Goal: Task Accomplishment & Management: Use online tool/utility

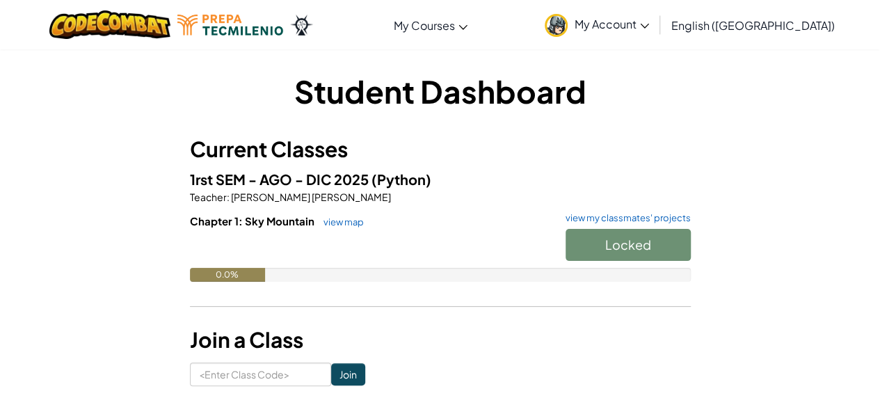
click at [648, 243] on div "Locked" at bounding box center [620, 248] width 139 height 39
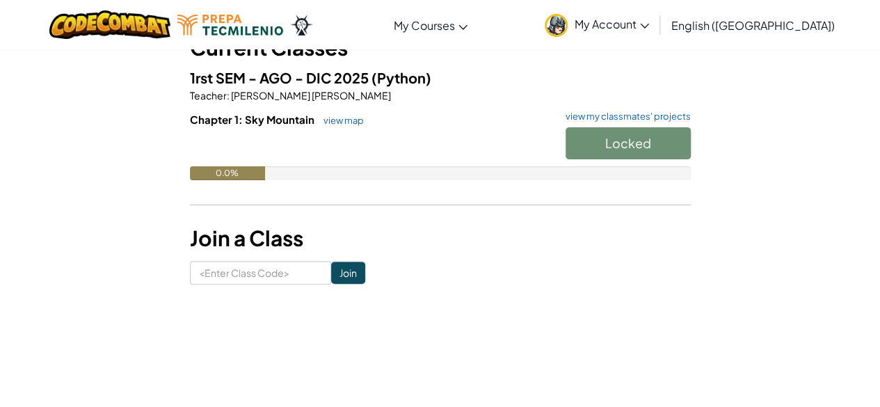
scroll to position [96, 0]
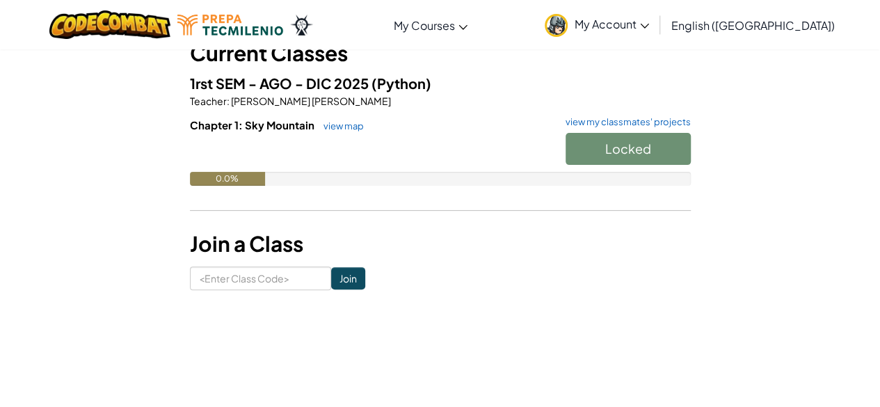
click at [640, 158] on div "Locked" at bounding box center [620, 152] width 139 height 39
click at [236, 127] on span "Chapter 1: Sky Mountain" at bounding box center [253, 124] width 127 height 13
click at [339, 122] on link "view map" at bounding box center [339, 125] width 47 height 11
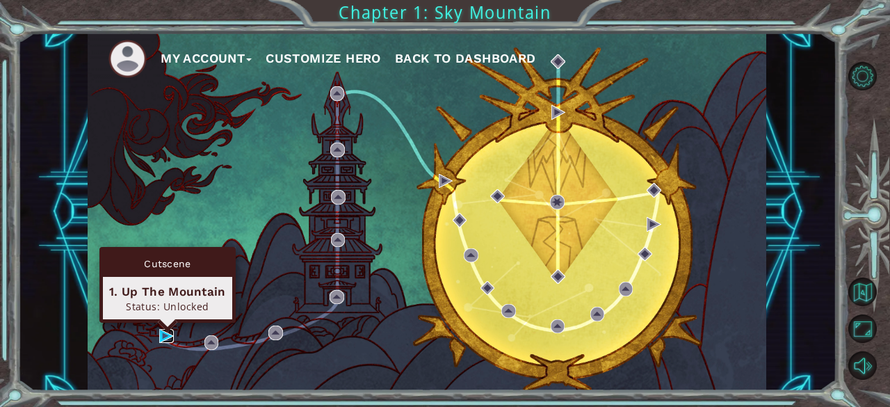
click at [161, 338] on img at bounding box center [166, 336] width 14 height 14
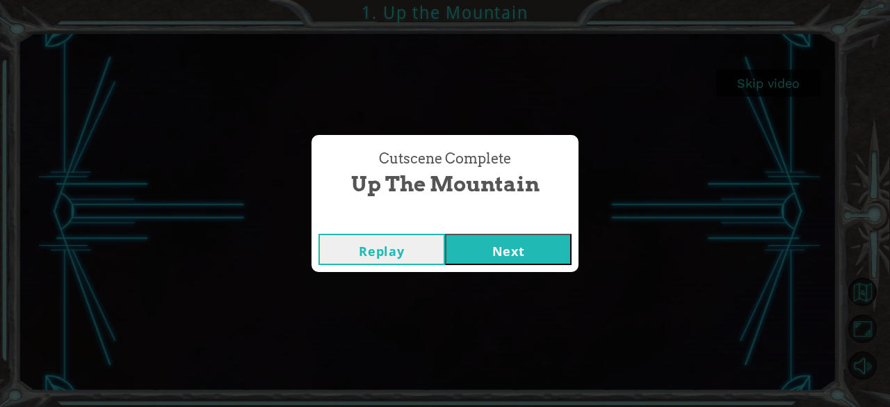
click at [533, 234] on button "Next" at bounding box center [508, 249] width 127 height 31
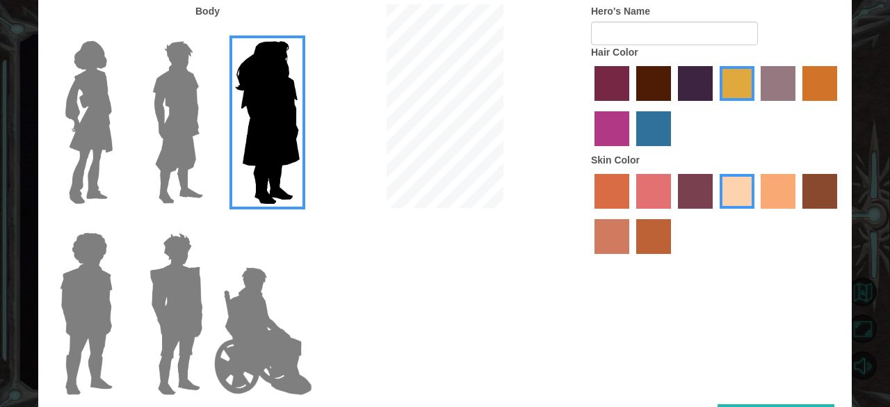
click at [209, 131] on div at bounding box center [174, 117] width 90 height 191
click at [196, 129] on img at bounding box center [178, 122] width 62 height 174
click at [209, 32] on input "Hero Lars" at bounding box center [209, 32] width 0 height 0
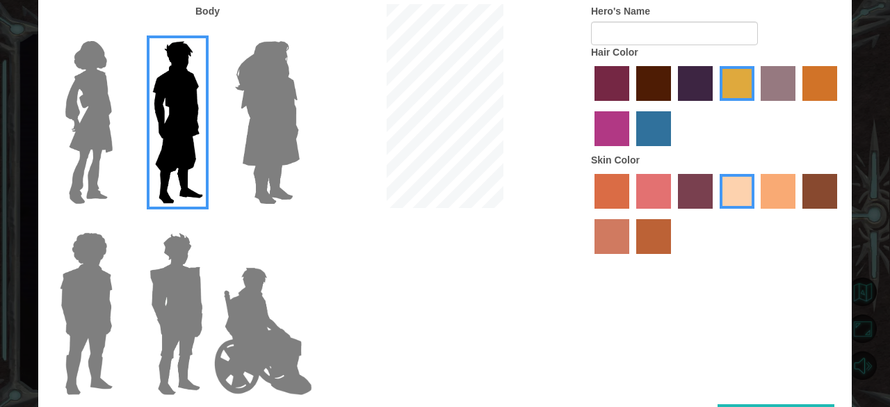
click at [214, 298] on img at bounding box center [263, 330] width 109 height 139
click at [299, 223] on input "Hero Jamie" at bounding box center [299, 223] width 0 height 0
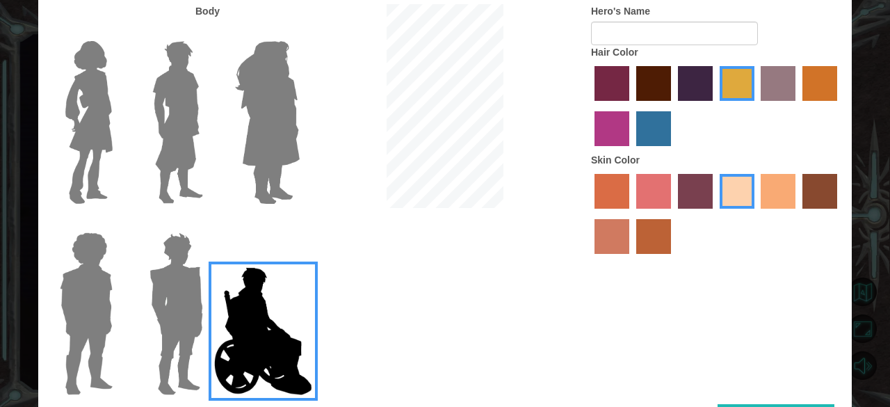
click at [195, 289] on img at bounding box center [176, 314] width 65 height 174
click at [209, 223] on input "Hero Garnet" at bounding box center [209, 223] width 0 height 0
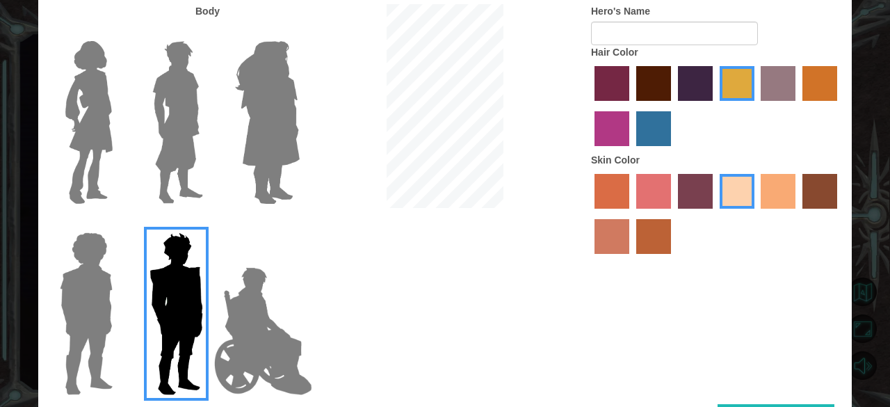
click at [97, 284] on img at bounding box center [86, 314] width 64 height 174
click at [118, 223] on input "Hero Steven" at bounding box center [118, 223] width 0 height 0
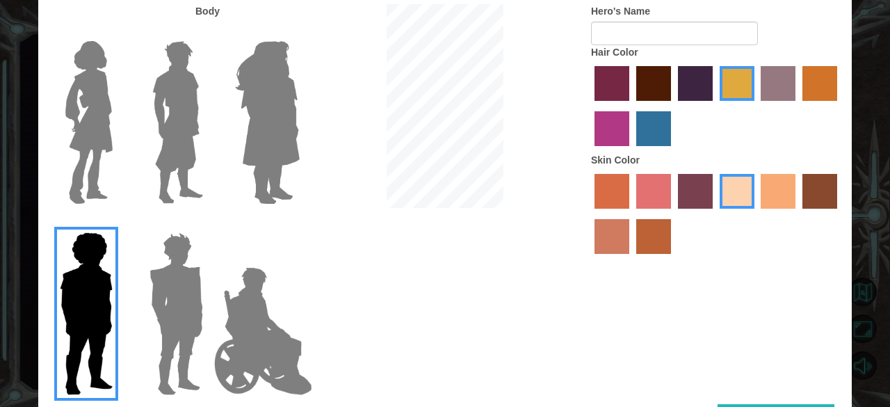
click at [145, 138] on label at bounding box center [174, 122] width 70 height 174
click at [209, 32] on input "Hero Lars" at bounding box center [209, 32] width 0 height 0
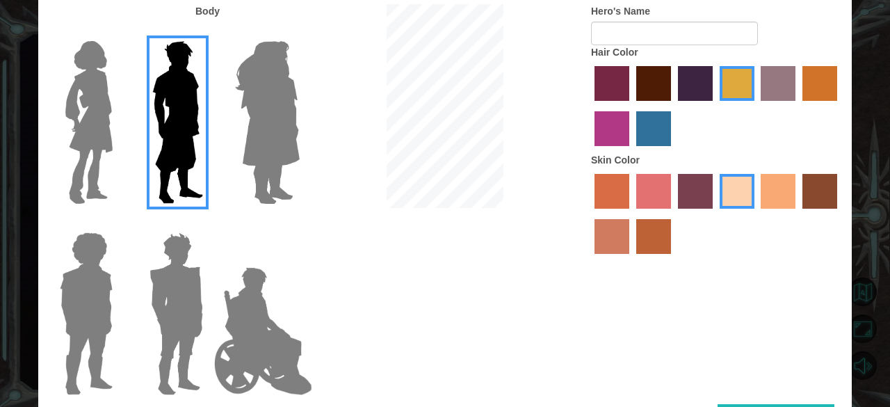
click at [114, 136] on img at bounding box center [89, 122] width 58 height 174
click at [118, 32] on input "Hero Connie" at bounding box center [118, 32] width 0 height 0
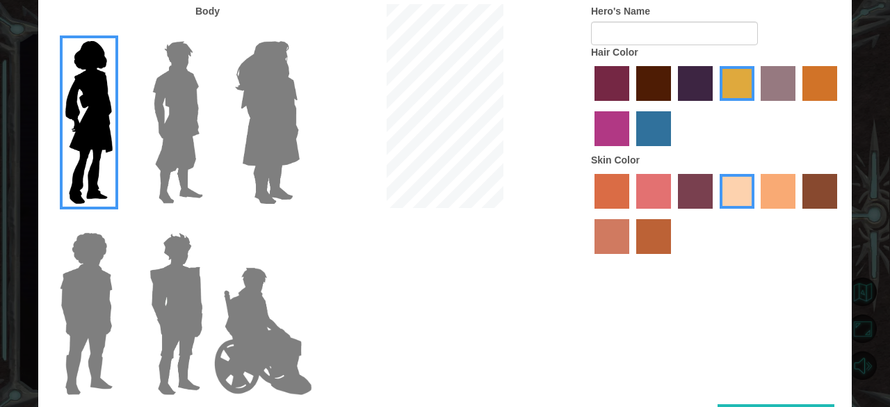
click at [154, 102] on img at bounding box center [178, 122] width 62 height 174
click at [209, 32] on input "Hero Lars" at bounding box center [209, 32] width 0 height 0
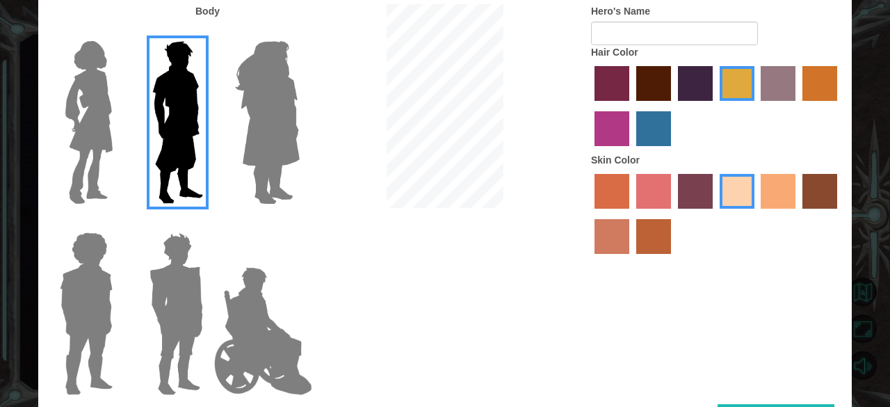
click at [706, 79] on label "hot purple hair color" at bounding box center [695, 83] width 35 height 35
click at [673, 106] on input "hot purple hair color" at bounding box center [673, 106] width 0 height 0
click at [790, 208] on label "tacao skin color" at bounding box center [778, 191] width 35 height 35
click at [757, 213] on input "tacao skin color" at bounding box center [757, 213] width 0 height 0
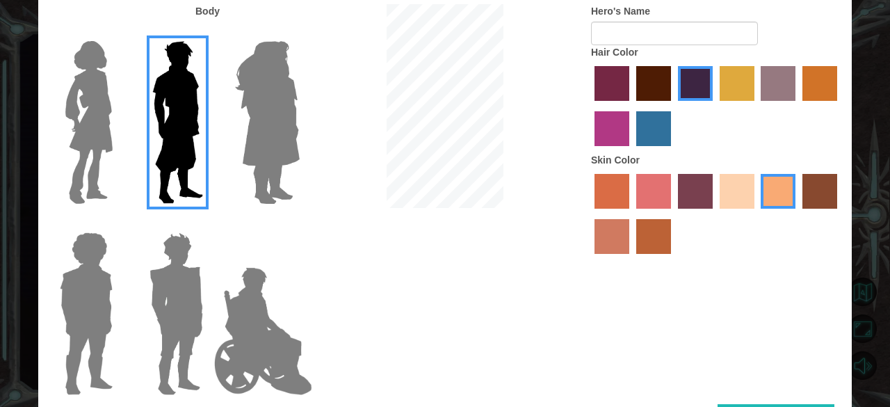
click at [816, 186] on label "karma skin color" at bounding box center [820, 191] width 35 height 35
click at [798, 213] on input "karma skin color" at bounding box center [798, 213] width 0 height 0
click at [758, 190] on div at bounding box center [716, 215] width 250 height 90
click at [782, 186] on label "tacao skin color" at bounding box center [778, 191] width 35 height 35
click at [757, 213] on input "tacao skin color" at bounding box center [757, 213] width 0 height 0
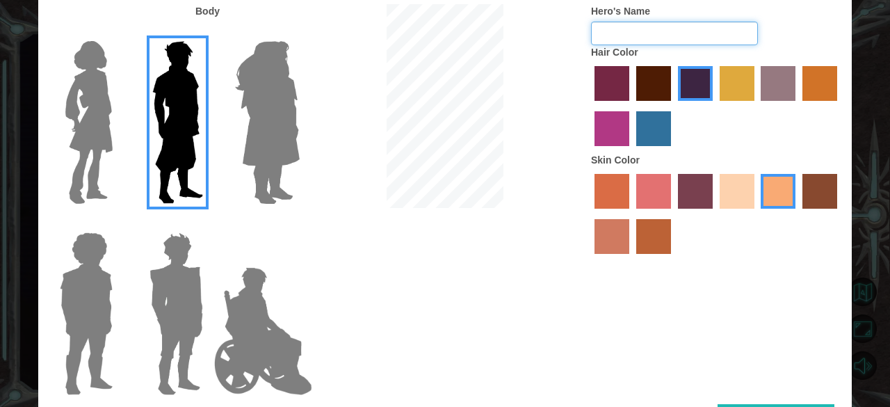
click at [711, 38] on input "Hero's Name" at bounding box center [674, 34] width 167 height 24
click at [879, 99] on div "Customize Your Hero Body Hero's Name Hair Color Skin Color Done" at bounding box center [445, 203] width 890 height 407
click at [229, 46] on img at bounding box center [267, 122] width 76 height 174
click at [299, 32] on input "Hero Amethyst" at bounding box center [299, 32] width 0 height 0
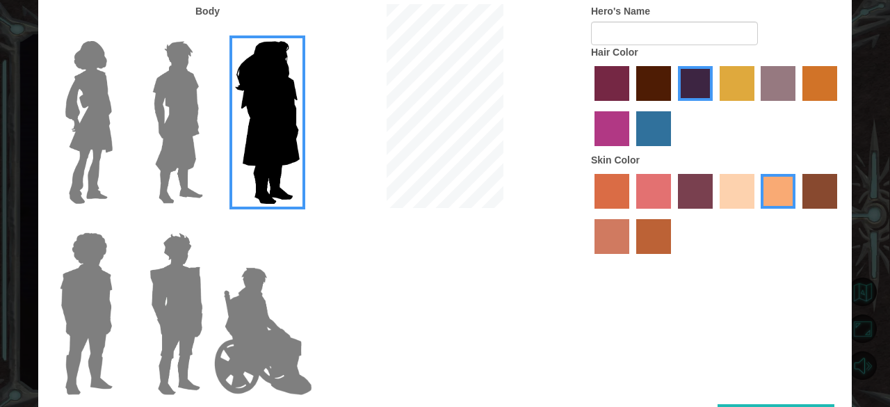
click at [206, 50] on img at bounding box center [178, 122] width 62 height 174
click at [209, 32] on input "Hero Lars" at bounding box center [209, 32] width 0 height 0
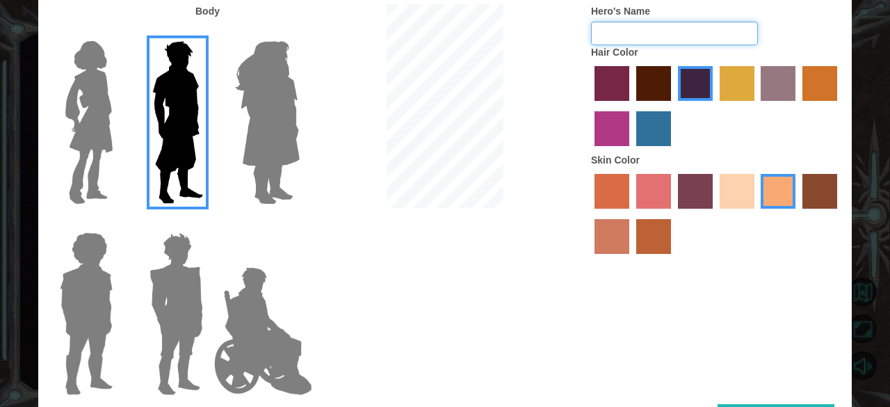
click at [608, 40] on input "Hero's Name" at bounding box center [674, 34] width 167 height 24
type input "luisma"
click at [879, 134] on div "Customize Your Hero Body Hero's Name luisma Hair Color Skin Color Done" at bounding box center [445, 203] width 890 height 407
click at [879, 137] on div "Customize Your Hero Body Hero's Name luisma Hair Color Skin Color Done" at bounding box center [445, 203] width 890 height 407
click at [565, 28] on div at bounding box center [444, 107] width 271 height 207
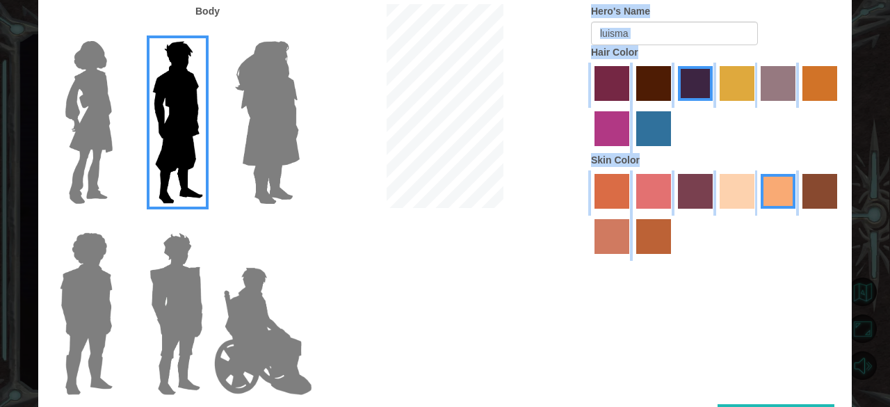
drag, startPoint x: 565, startPoint y: 28, endPoint x: 755, endPoint y: 252, distance: 294.0
click at [755, 252] on div "Body Hero's Name luisma Hair Color Skin Color" at bounding box center [445, 204] width 814 height 400
drag, startPoint x: 806, startPoint y: 344, endPoint x: 754, endPoint y: 298, distance: 69.5
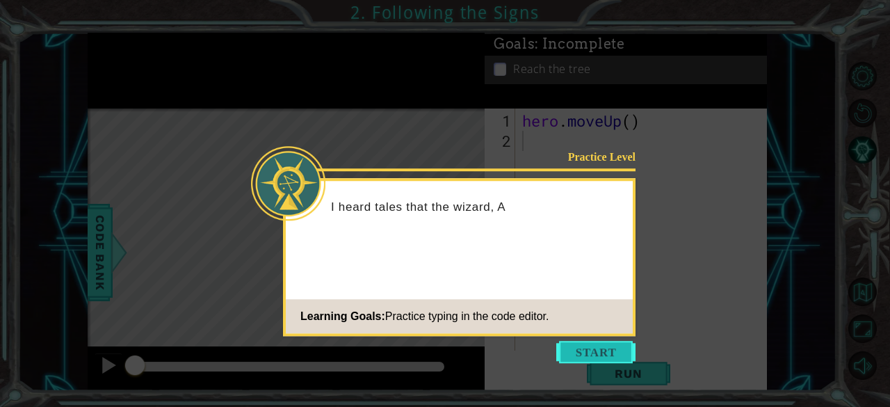
click at [604, 350] on button "Start" at bounding box center [595, 352] width 79 height 22
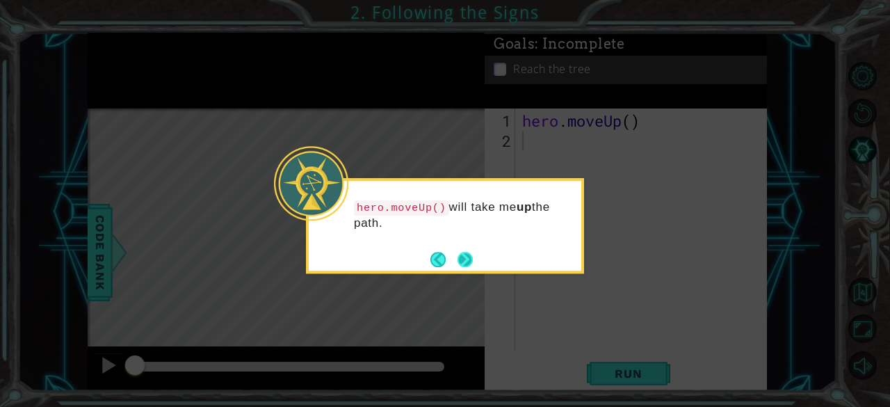
click at [462, 266] on button "Next" at bounding box center [465, 259] width 17 height 17
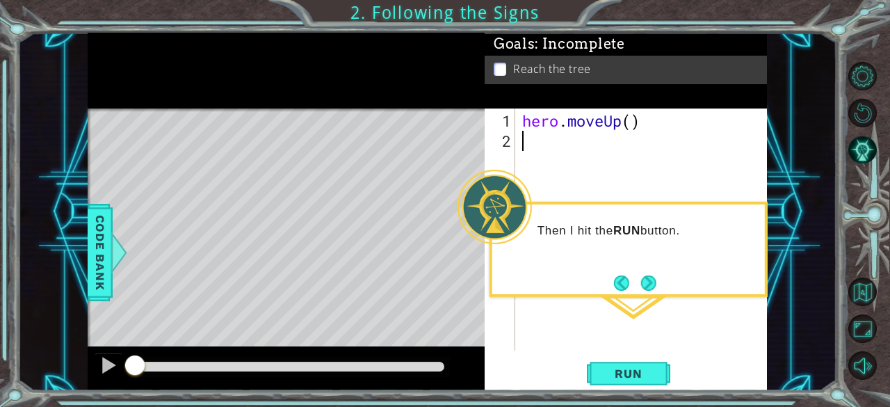
click at [649, 281] on button "Next" at bounding box center [648, 282] width 15 height 15
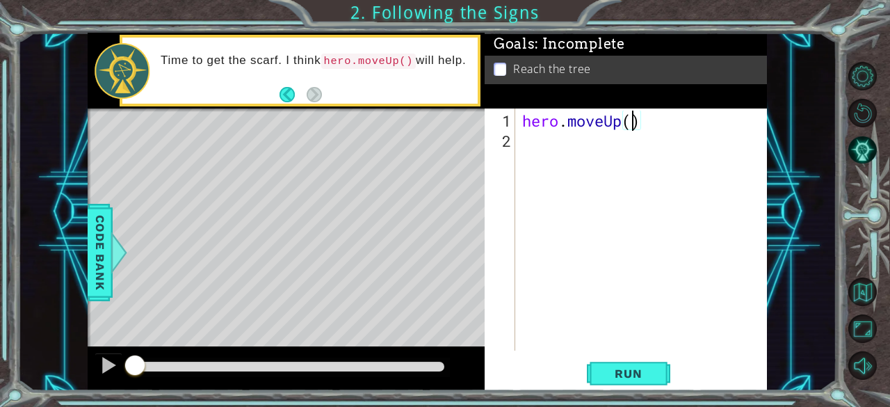
click at [628, 124] on div "hero . moveUp ( )" at bounding box center [645, 252] width 252 height 282
type textarea "hero.moveUp(2)"
click at [620, 373] on span "Run" at bounding box center [628, 373] width 55 height 14
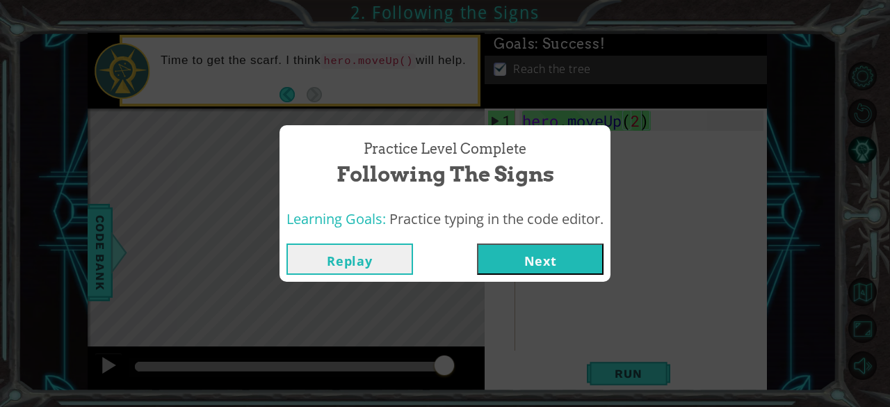
click at [533, 265] on button "Next" at bounding box center [540, 258] width 127 height 31
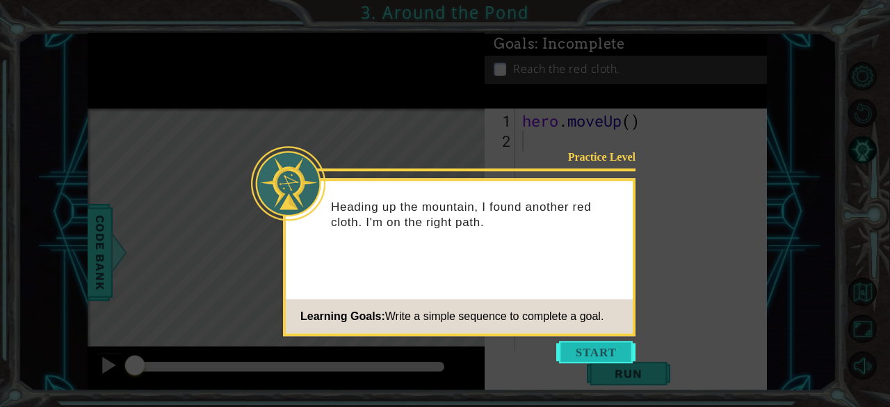
click at [612, 357] on button "Start" at bounding box center [595, 352] width 79 height 22
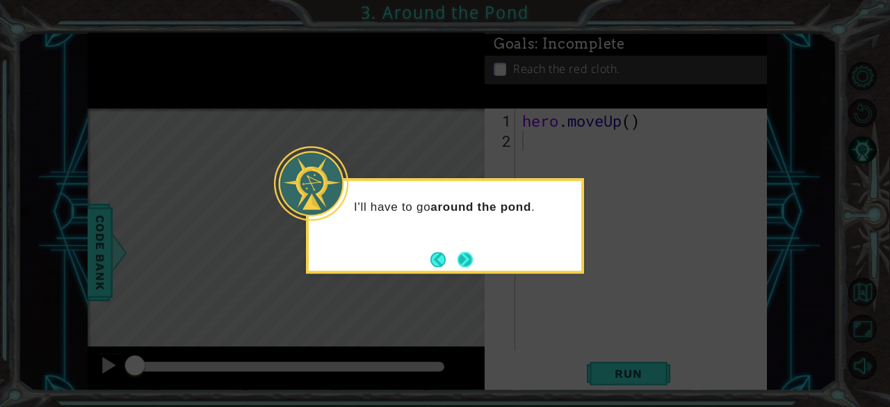
click at [467, 254] on button "Next" at bounding box center [466, 260] width 16 height 16
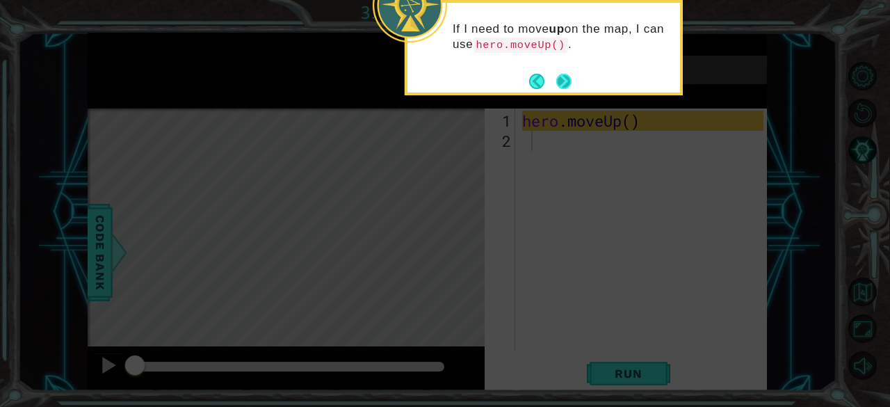
click at [558, 77] on button "Next" at bounding box center [563, 81] width 15 height 15
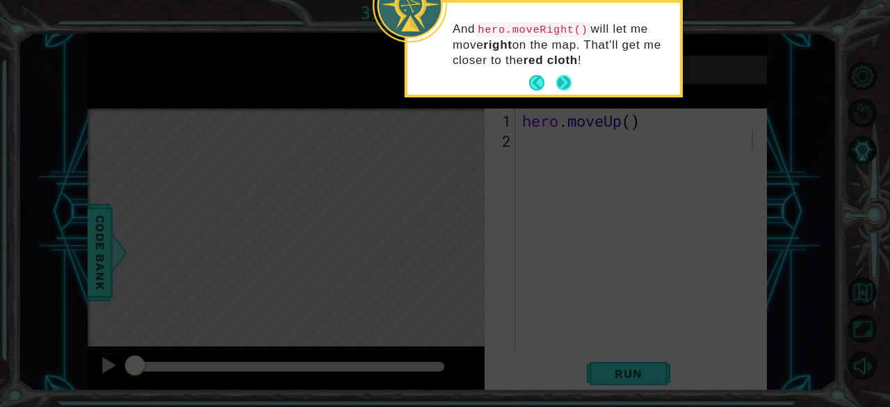
click at [570, 78] on button "Next" at bounding box center [563, 82] width 15 height 15
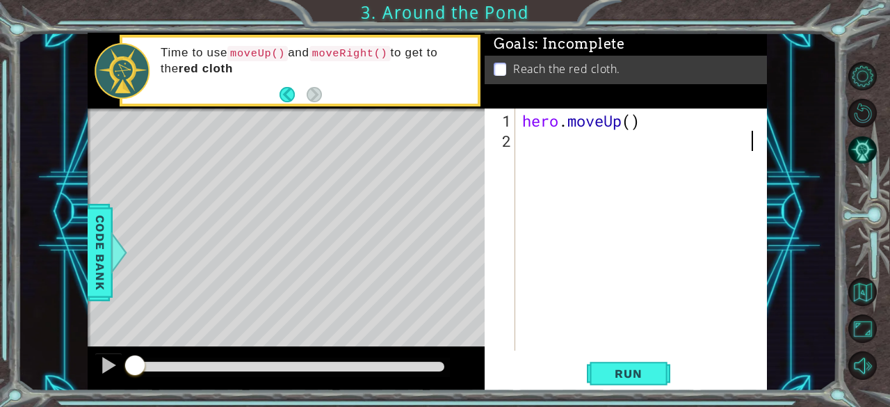
click at [532, 241] on div "hero . moveUp ( )" at bounding box center [645, 252] width 252 height 282
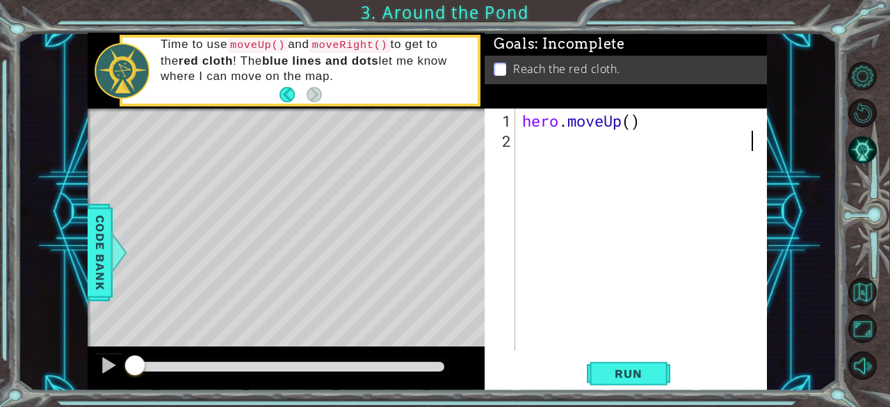
click at [584, 305] on div "hero . moveUp ( )" at bounding box center [645, 252] width 252 height 282
click at [285, 99] on button "Back" at bounding box center [293, 94] width 27 height 15
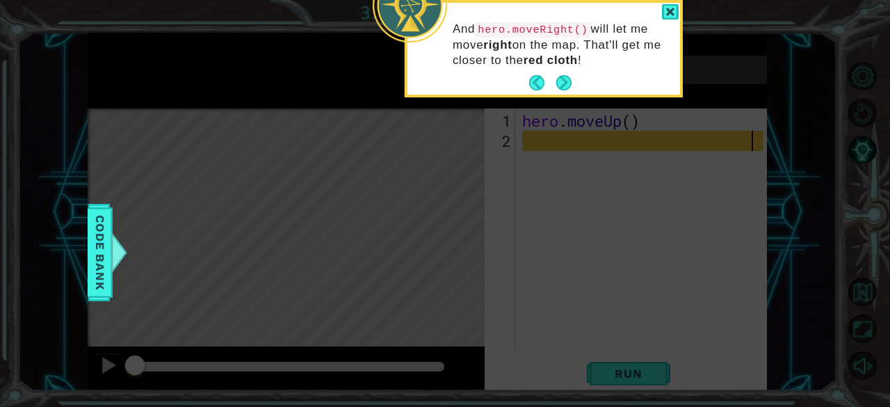
click at [523, 115] on icon at bounding box center [445, 61] width 890 height 692
click at [572, 79] on button "Next" at bounding box center [563, 82] width 15 height 15
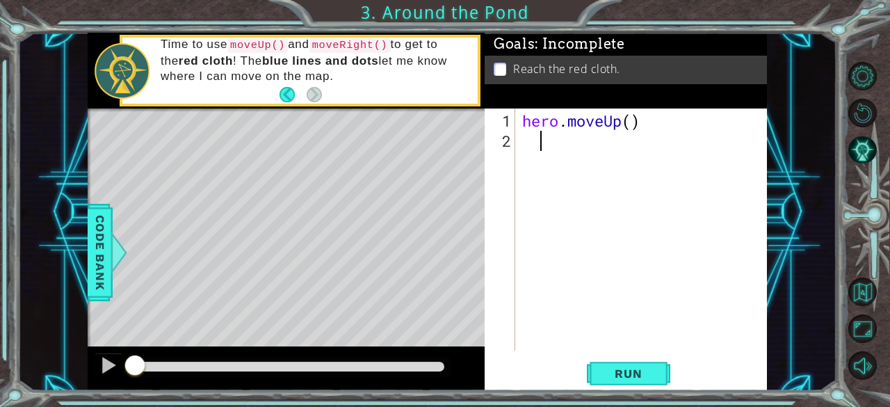
click at [538, 140] on div "hero . moveUp ( )" at bounding box center [645, 252] width 252 height 282
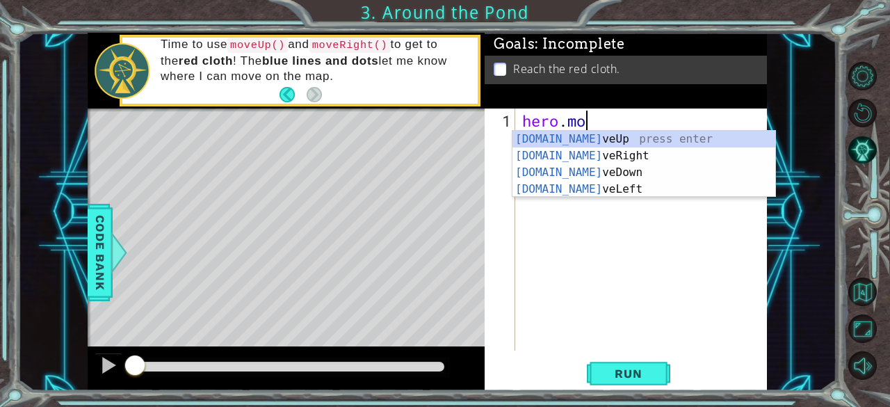
type textarea "h"
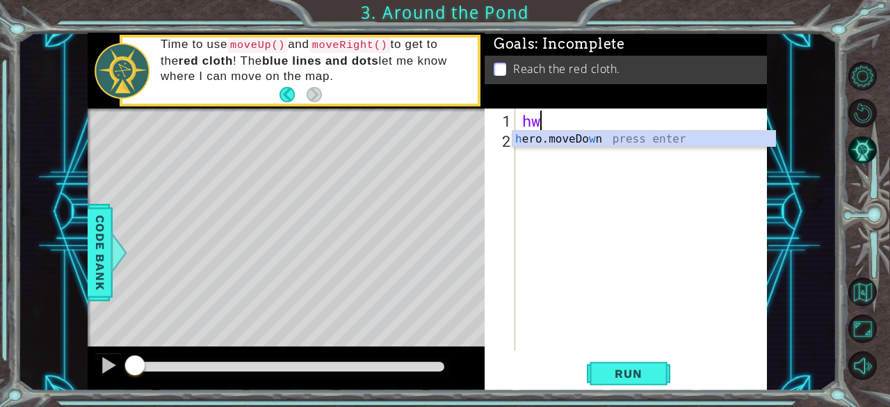
scroll to position [0, 1]
type textarea "h"
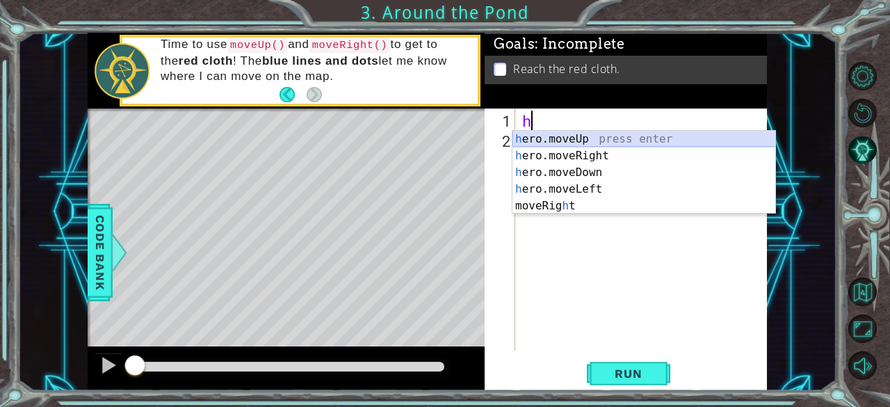
click at [601, 134] on div "h ero.moveUp press enter h ero.moveRight press enter h ero.moveDown press enter…" at bounding box center [645, 189] width 264 height 117
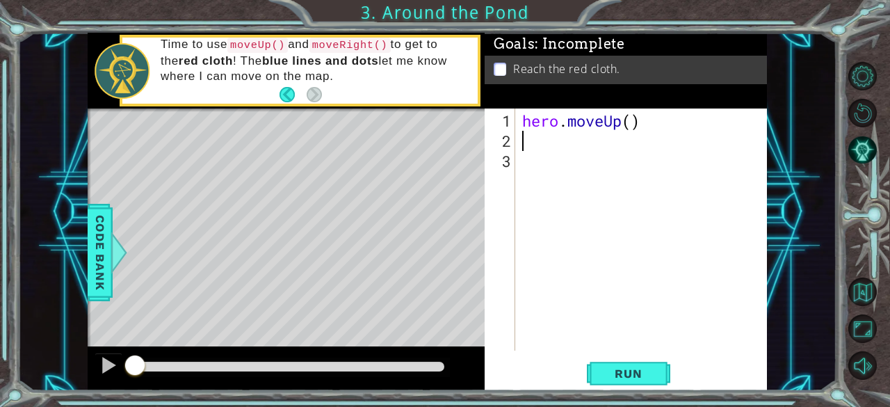
click at [573, 97] on div "Goals : Incomplete Reach the red cloth." at bounding box center [626, 71] width 282 height 76
click at [637, 130] on div "hero . moveUp ( )" at bounding box center [645, 252] width 252 height 282
click at [632, 126] on div "hero . moveUp ( )" at bounding box center [645, 252] width 252 height 282
type textarea "hero.moveUp(2)"
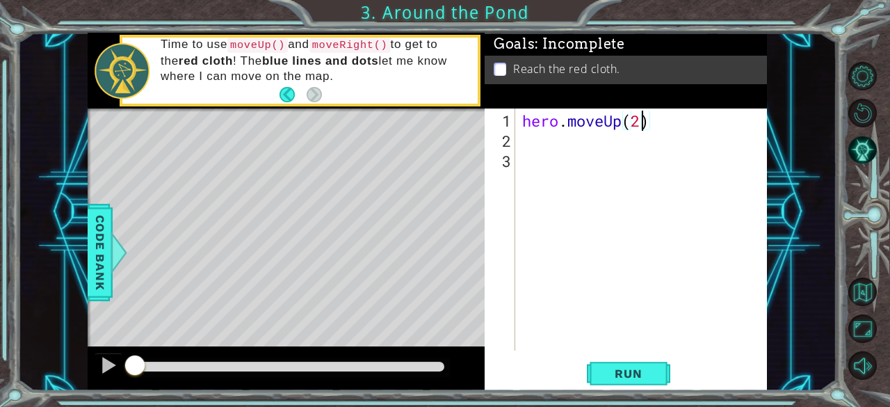
click at [542, 133] on div "hero . moveUp ( 2 )" at bounding box center [645, 252] width 252 height 282
type textarea "h"
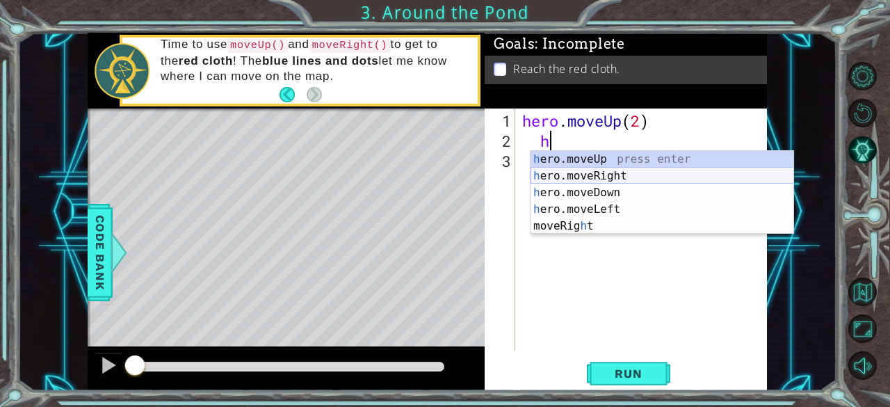
click at [615, 170] on div "h ero.moveUp press enter h ero.moveRight press enter h ero.moveDown press enter…" at bounding box center [663, 209] width 264 height 117
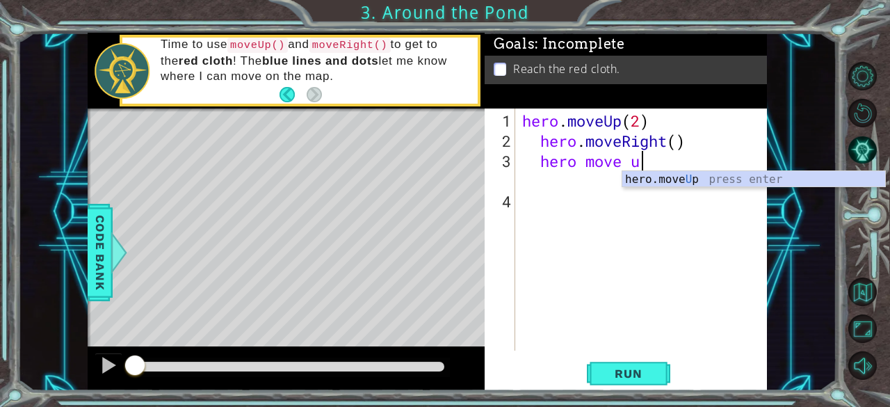
scroll to position [0, 6]
click at [637, 372] on span "Run" at bounding box center [628, 373] width 55 height 14
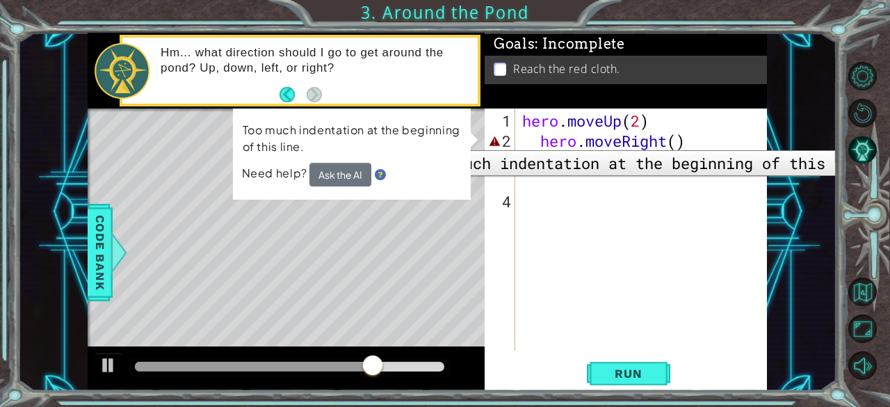
click at [511, 140] on div "2" at bounding box center [501, 141] width 28 height 20
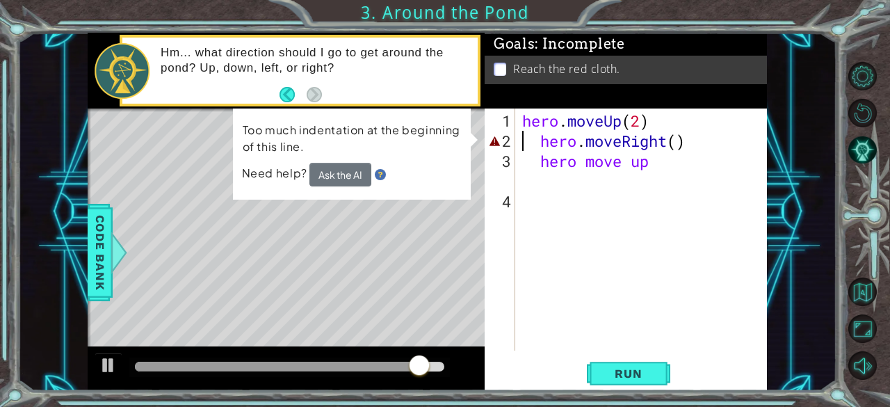
click at [615, 143] on div "hero . moveUp ( 2 ) hero . moveRight ( ) hero move up" at bounding box center [645, 252] width 252 height 282
click at [343, 166] on button "Ask the AI" at bounding box center [340, 175] width 62 height 24
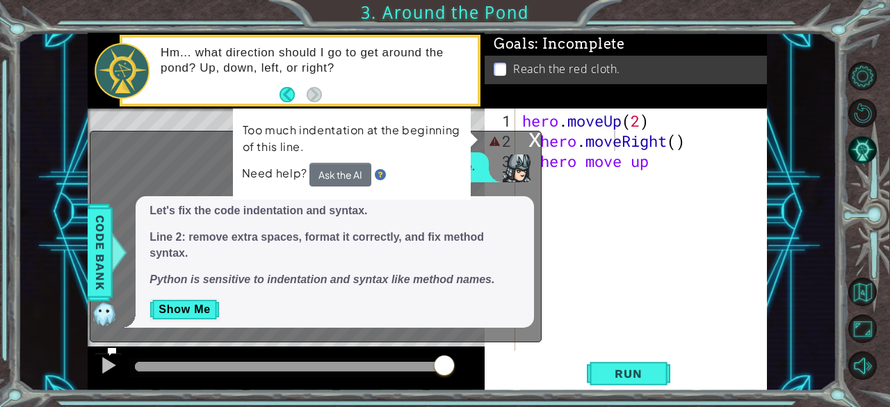
click at [530, 134] on div "x" at bounding box center [535, 138] width 13 height 14
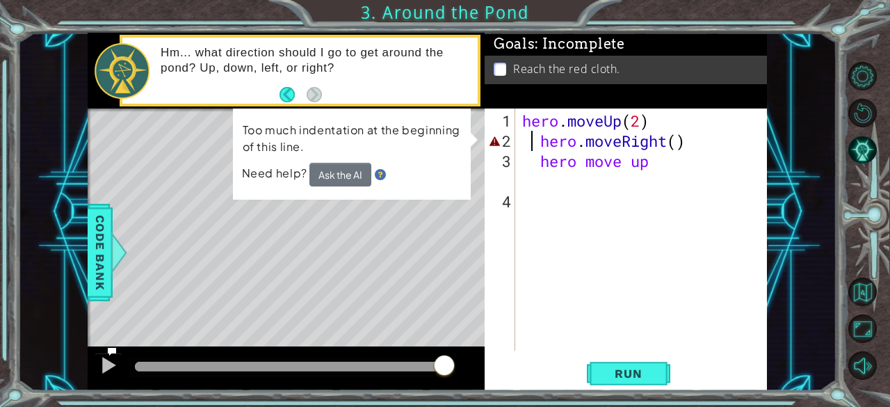
click at [536, 140] on div "hero . moveUp ( 2 ) hero . moveRight ( ) hero move up" at bounding box center [645, 252] width 252 height 282
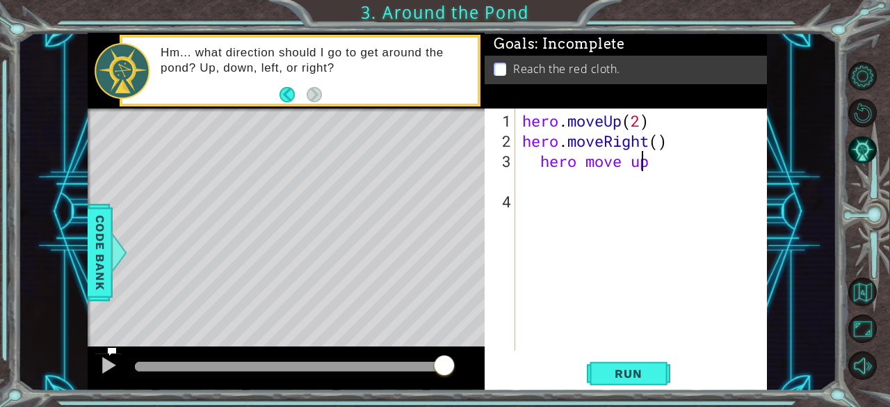
click at [647, 161] on div "hero . moveUp ( 2 ) hero . moveRight ( ) hero move up" at bounding box center [645, 252] width 252 height 282
type textarea "p hero move u"
drag, startPoint x: 666, startPoint y: 168, endPoint x: 520, endPoint y: 159, distance: 145.6
click at [520, 159] on div "hero . moveUp ( 2 ) hero . moveRight ( ) p hero move u" at bounding box center [645, 252] width 252 height 282
type textarea "h"
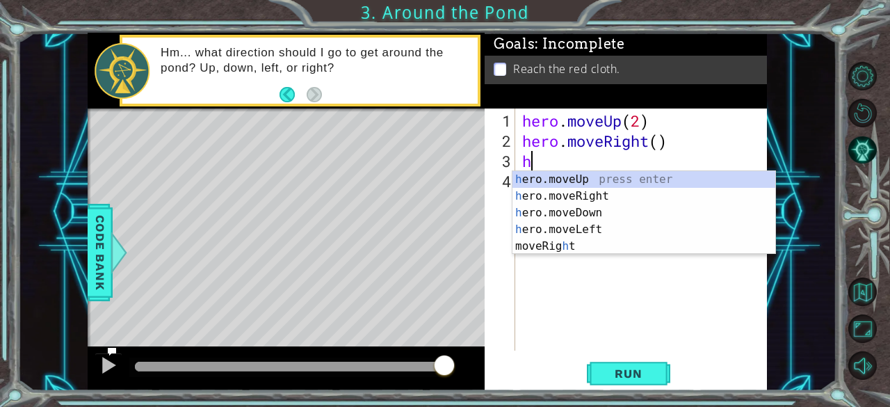
scroll to position [0, 0]
click at [539, 171] on div "h ero.moveUp press enter h ero.moveRight press enter h ero.moveDown press enter…" at bounding box center [645, 229] width 264 height 117
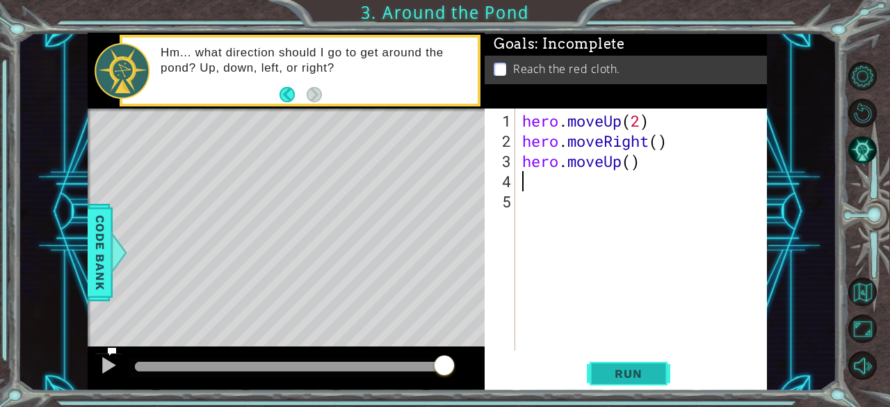
click at [598, 376] on button "Run" at bounding box center [628, 374] width 83 height 29
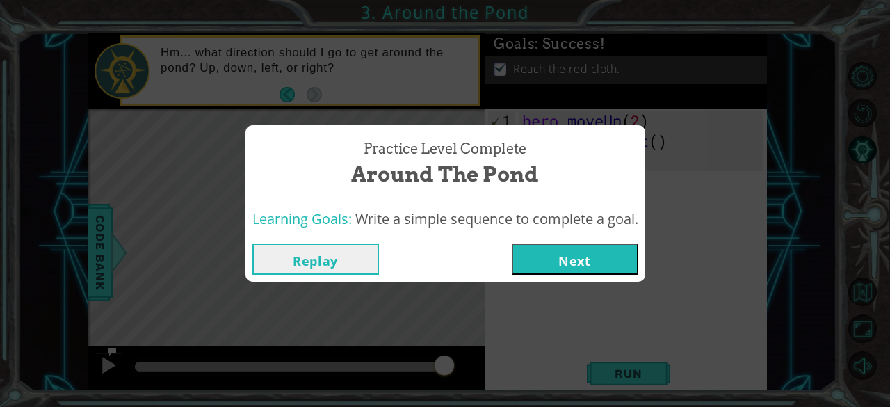
click at [569, 264] on button "Next" at bounding box center [575, 258] width 127 height 31
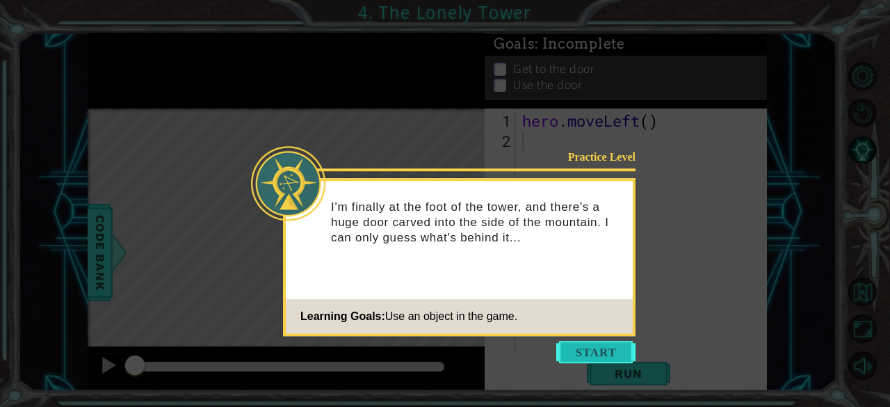
click at [583, 358] on button "Start" at bounding box center [595, 352] width 79 height 22
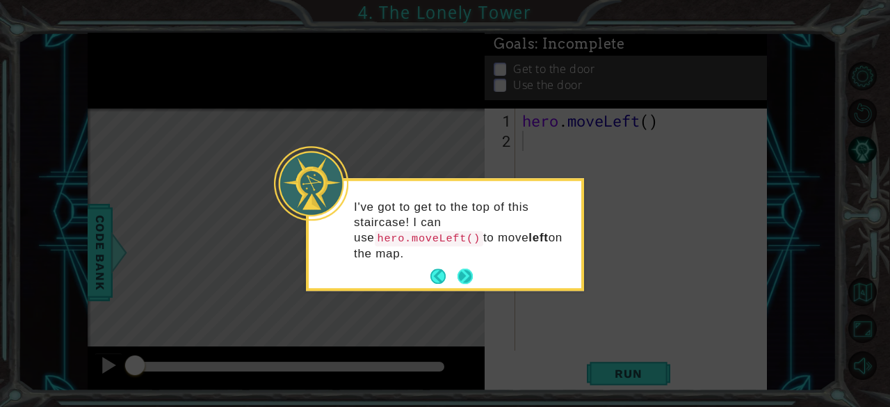
click at [459, 268] on button "Next" at bounding box center [465, 275] width 15 height 15
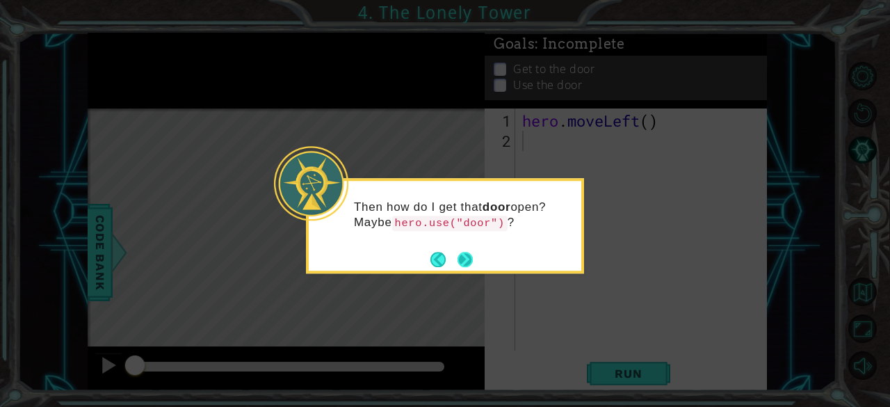
click at [459, 259] on button "Next" at bounding box center [465, 259] width 15 height 15
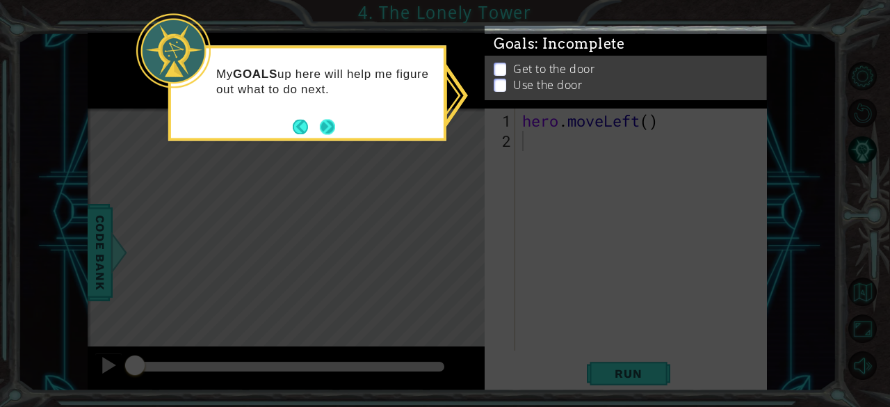
click at [328, 130] on button "Next" at bounding box center [327, 126] width 15 height 15
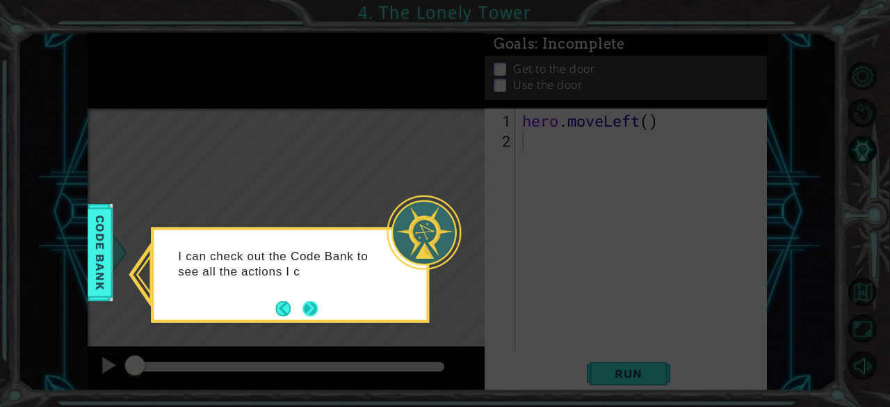
click at [313, 309] on button "Next" at bounding box center [311, 308] width 16 height 16
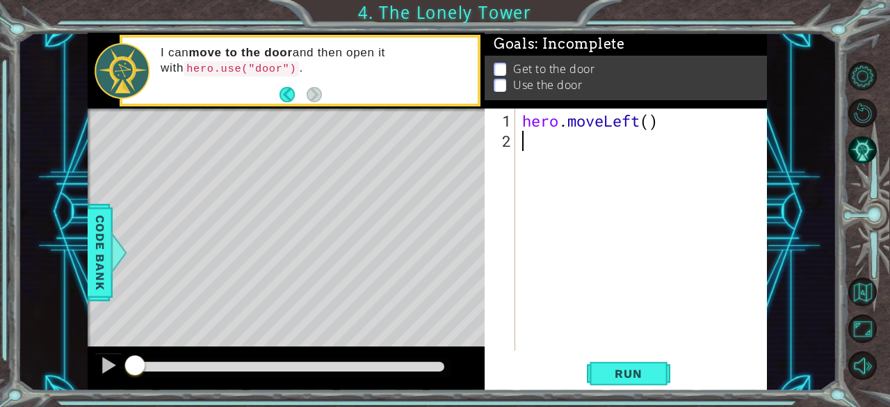
click at [651, 127] on div "hero . moveLeft ( )" at bounding box center [645, 252] width 252 height 282
type textarea "hero.moveLeft(2)"
click at [565, 143] on div "hero . moveLeft ( 2 )" at bounding box center [645, 252] width 252 height 282
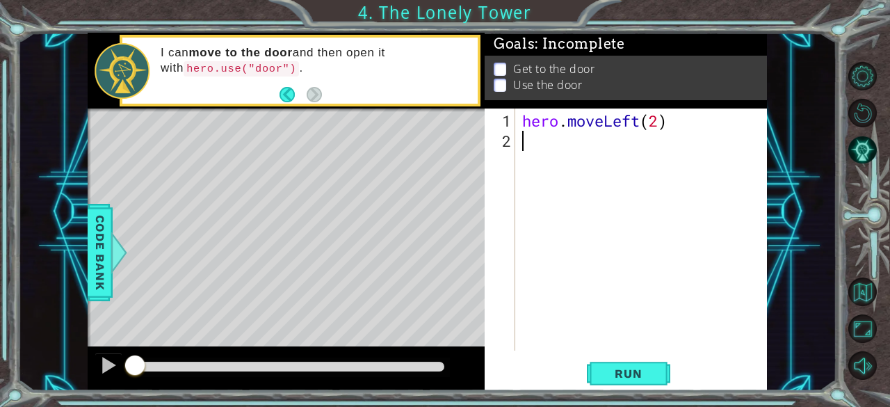
type textarea "h"
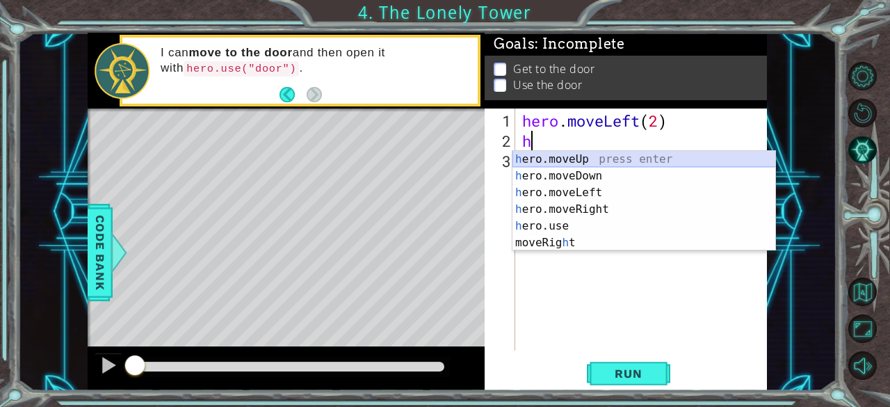
click at [556, 160] on div "h ero.moveUp press enter h ero.moveDown press enter h ero.moveLeft press enter …" at bounding box center [645, 218] width 264 height 134
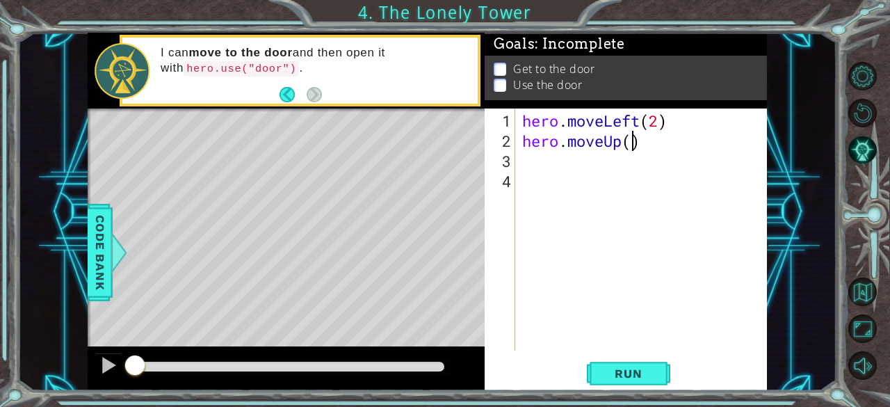
click at [630, 143] on div "hero . moveLeft ( 2 ) hero . moveUp ( )" at bounding box center [645, 252] width 252 height 282
type textarea "hero.moveUp(2)"
click at [526, 180] on div "hero . moveLeft ( 2 ) hero . moveUp ( 2 )" at bounding box center [645, 252] width 252 height 282
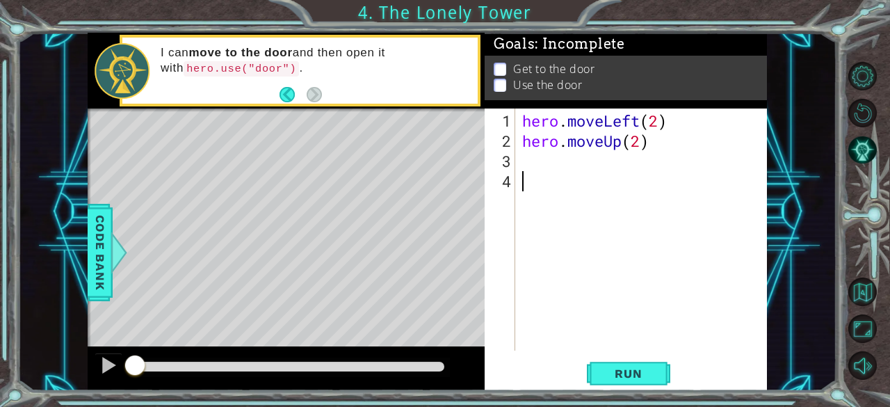
click at [522, 172] on div "hero . moveLeft ( 2 ) hero . moveUp ( 2 )" at bounding box center [645, 252] width 252 height 282
click at [522, 165] on div "hero . moveLeft ( 2 ) hero . moveUp ( 2 )" at bounding box center [645, 252] width 252 height 282
type textarea "g"
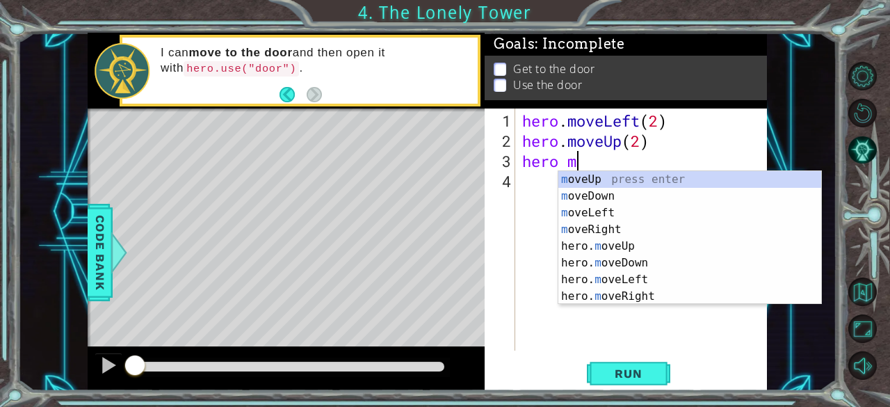
scroll to position [0, 2]
type textarea "hero move"
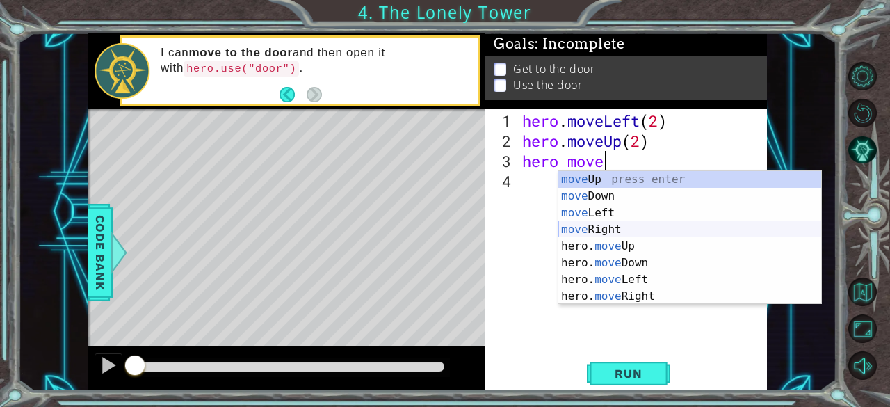
click at [672, 231] on div "move Up press enter move Down press enter move Left press enter move Right pres…" at bounding box center [690, 254] width 264 height 167
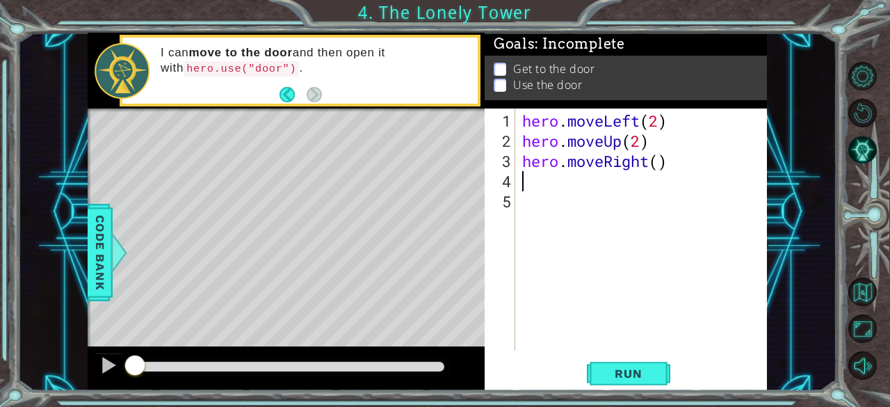
scroll to position [0, 0]
click at [659, 166] on div "hero . moveLeft ( 2 ) hero . moveUp ( 2 ) hero . moveRight ( )" at bounding box center [645, 252] width 252 height 282
type textarea "hero.moveRight(2)"
click at [548, 179] on div "hero . moveLeft ( 2 ) hero . moveUp ( 2 ) hero . moveRight ( 2 )" at bounding box center [645, 252] width 252 height 282
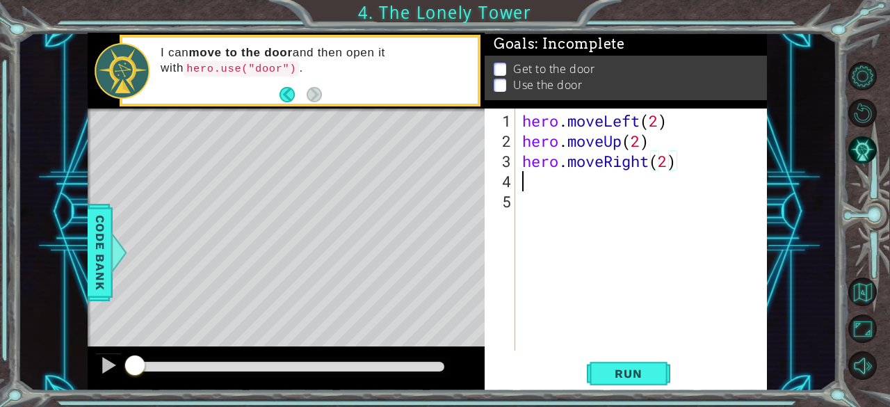
scroll to position [0, 0]
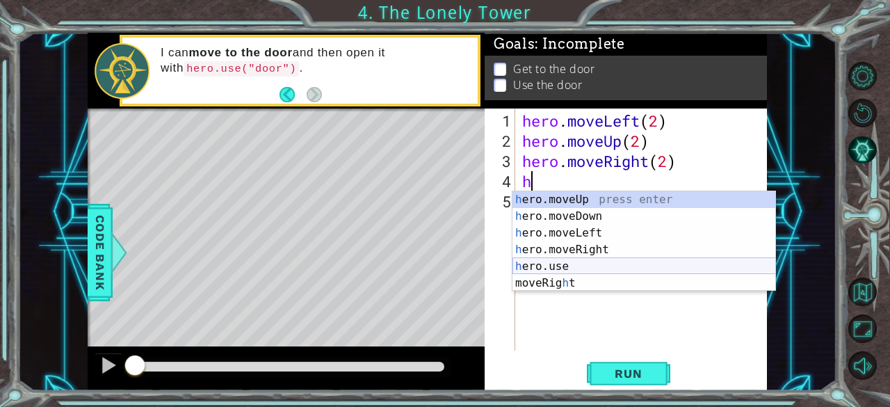
click at [565, 266] on div "h ero.moveUp press enter h ero.moveDown press enter h ero.moveLeft press enter …" at bounding box center [645, 258] width 264 height 134
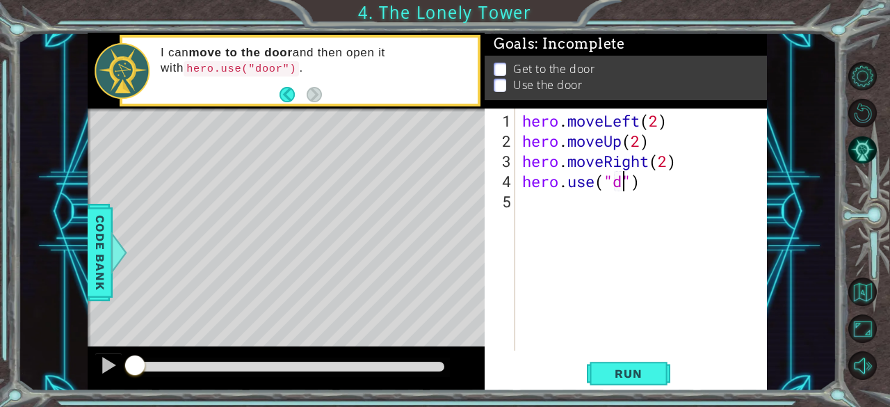
scroll to position [0, 5]
click at [348, 186] on div "Level Map" at bounding box center [409, 313] width 643 height 410
click at [614, 368] on span "Run" at bounding box center [628, 373] width 55 height 14
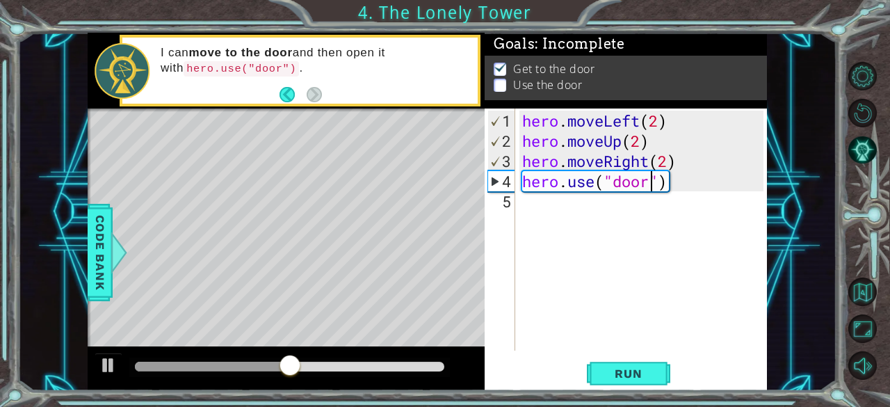
scroll to position [0, 6]
type textarea "hero.use("door")"
click at [606, 372] on span "Run" at bounding box center [628, 373] width 55 height 14
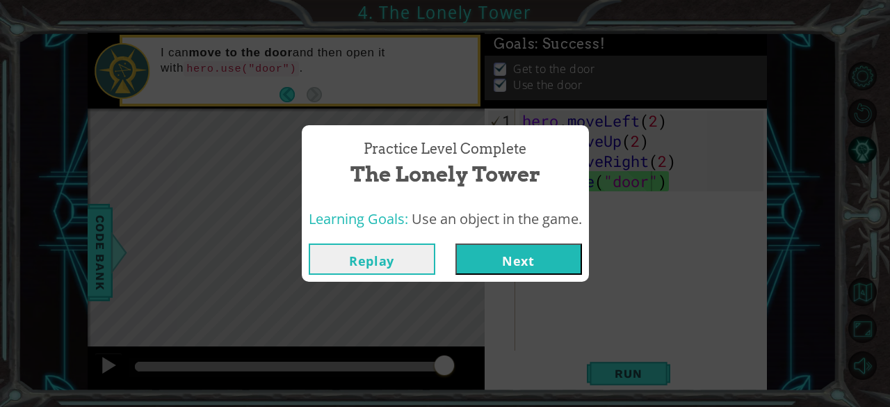
click at [551, 265] on button "Next" at bounding box center [519, 258] width 127 height 31
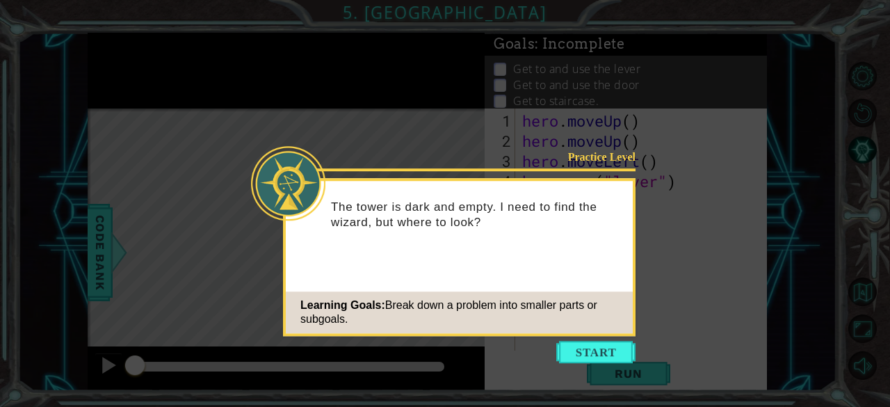
click at [608, 360] on button "Start" at bounding box center [595, 352] width 79 height 22
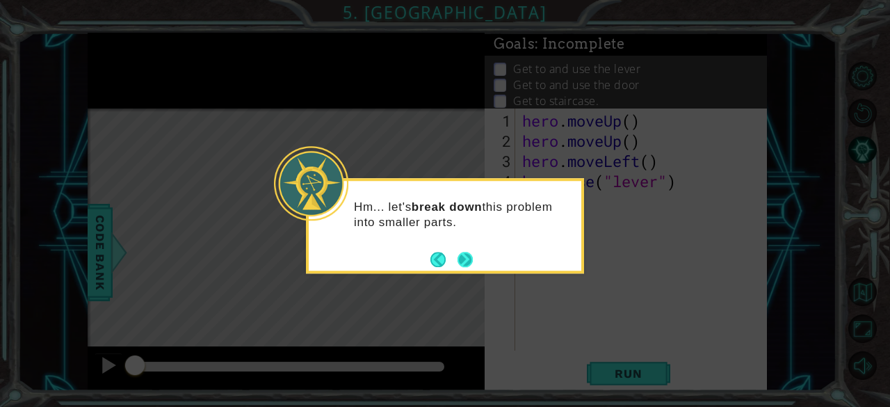
click at [468, 253] on button "Next" at bounding box center [465, 259] width 15 height 15
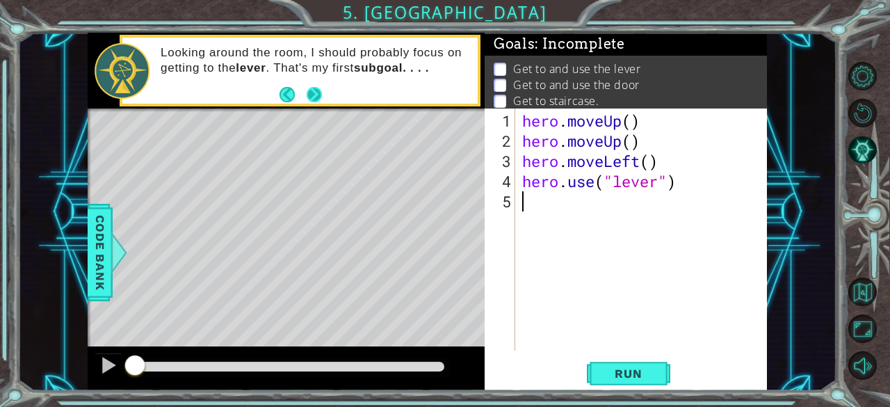
click at [312, 102] on button "Next" at bounding box center [313, 94] width 15 height 15
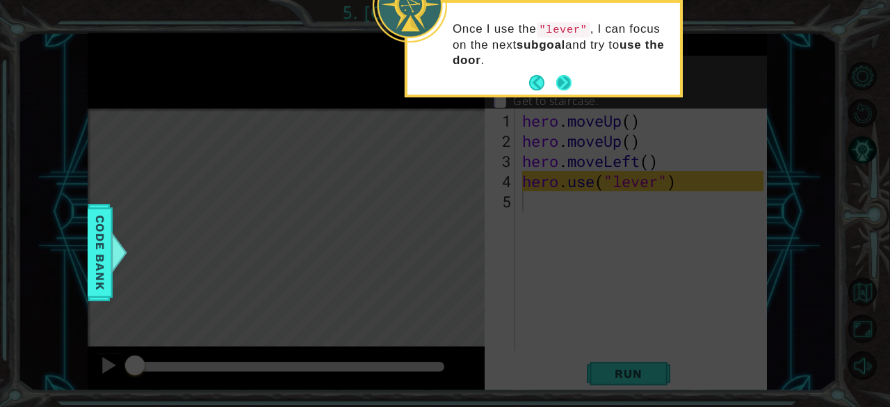
click at [567, 83] on button "Next" at bounding box center [563, 82] width 15 height 15
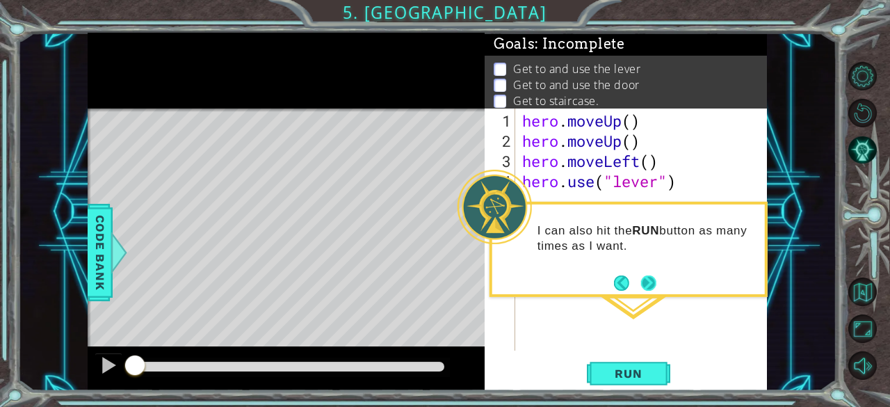
click at [644, 280] on button "Next" at bounding box center [648, 282] width 17 height 17
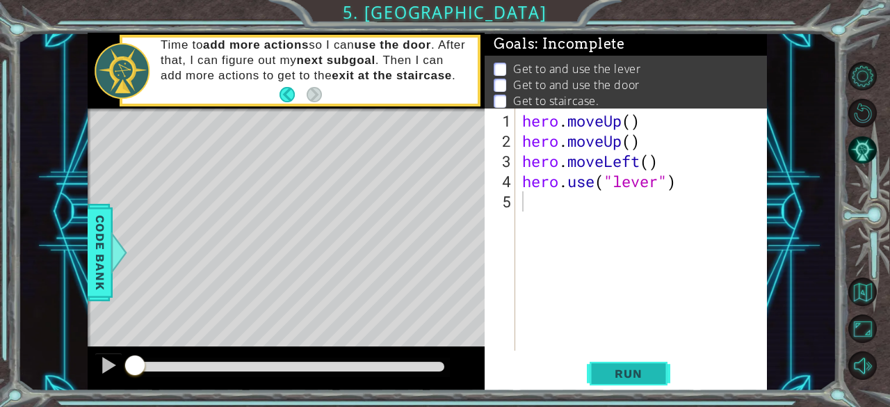
click at [602, 372] on span "Run" at bounding box center [628, 373] width 55 height 14
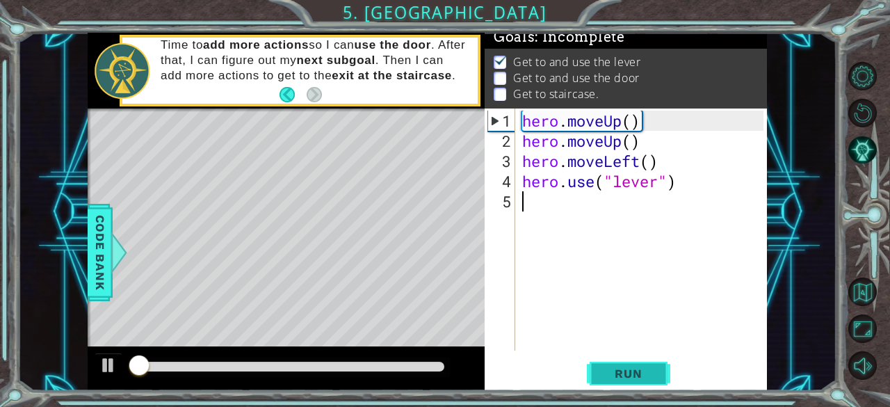
scroll to position [13, 0]
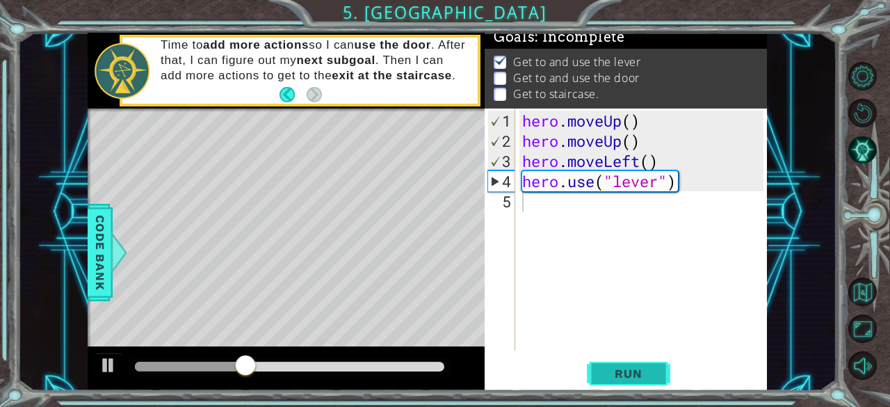
click at [592, 376] on button "Run" at bounding box center [628, 374] width 83 height 29
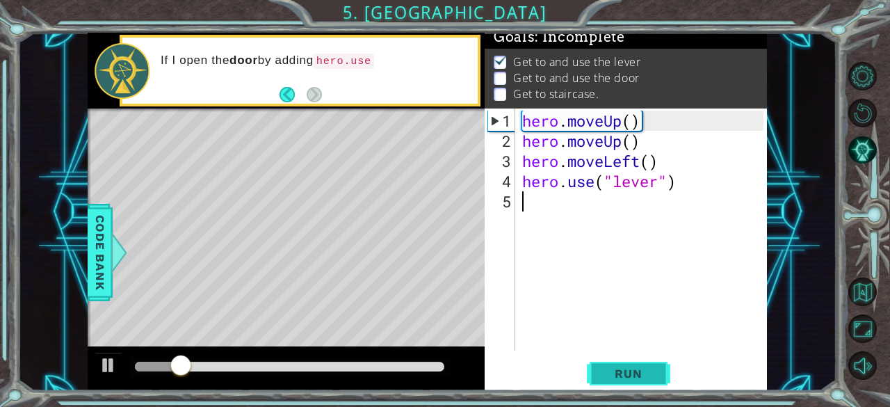
click at [631, 380] on button "Run" at bounding box center [628, 374] width 83 height 29
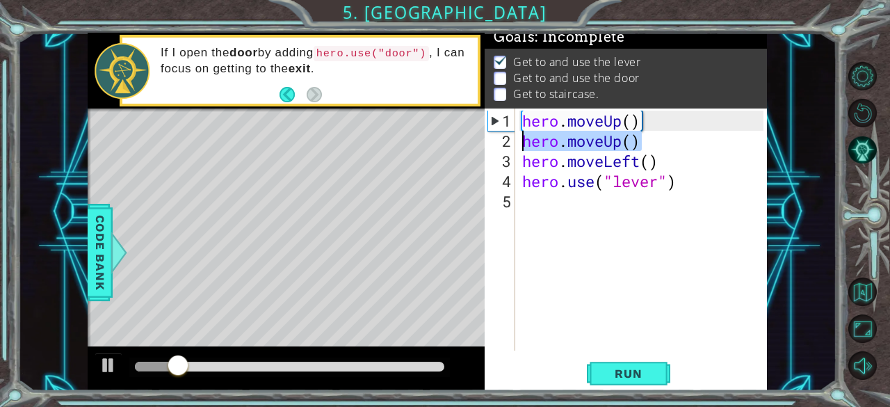
drag, startPoint x: 613, startPoint y: 138, endPoint x: 521, endPoint y: 132, distance: 92.0
click at [521, 132] on div "hero . moveUp ( ) hero . moveUp ( ) hero . moveLeft ( ) hero . use ( "lever" )" at bounding box center [645, 252] width 252 height 282
type textarea "hero.moveUp()"
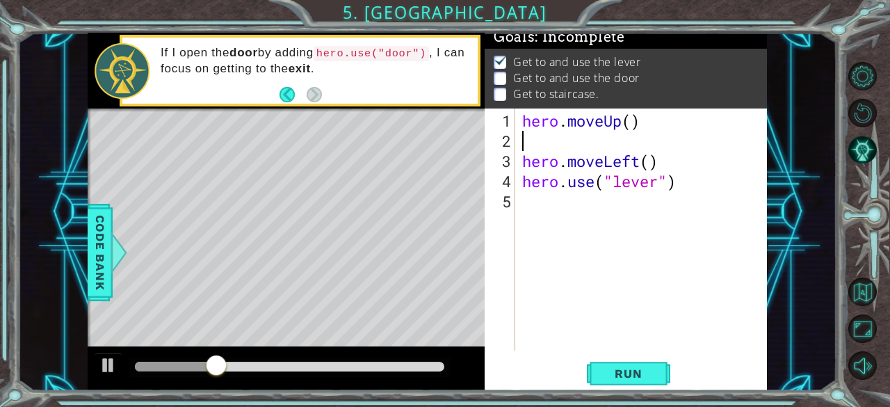
click at [630, 120] on div "hero . moveUp ( ) hero . moveLeft ( ) hero . use ( "lever" )" at bounding box center [645, 252] width 252 height 282
type textarea "hero.moveUp(2)"
click at [538, 142] on div "hero . moveUp ( 2 ) hero . moveLeft ( ) hero . use ( "lever" )" at bounding box center [645, 252] width 252 height 282
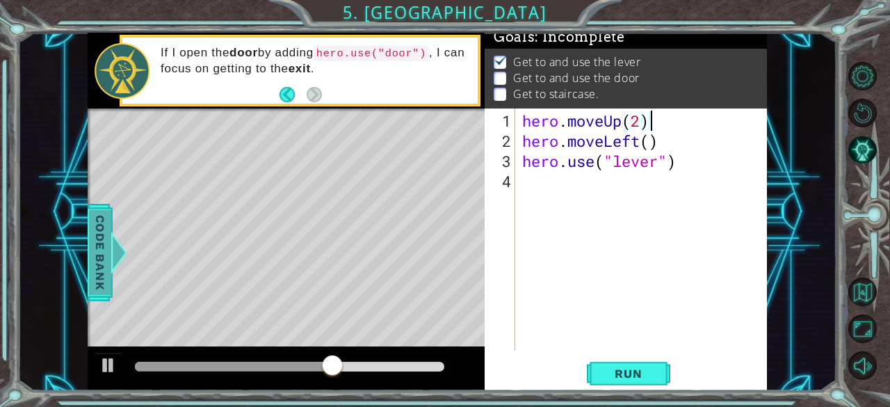
type textarea "hero.moveUp(2)"
click at [102, 280] on span "Code Bank" at bounding box center [100, 251] width 22 height 85
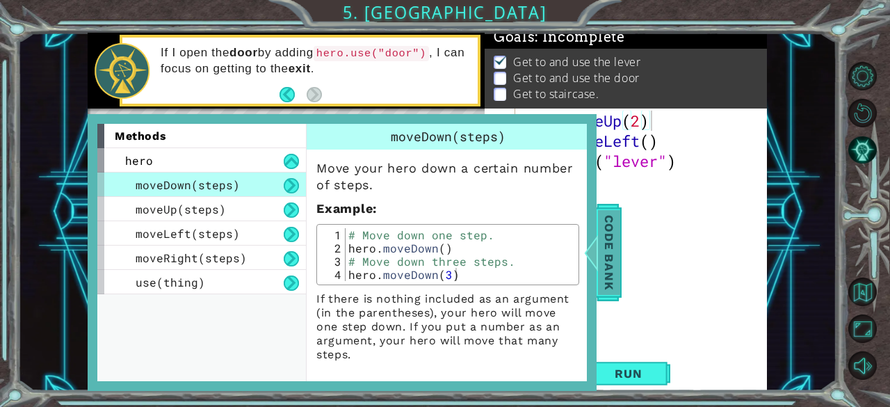
click at [102, 280] on div "use(thing)" at bounding box center [201, 282] width 209 height 24
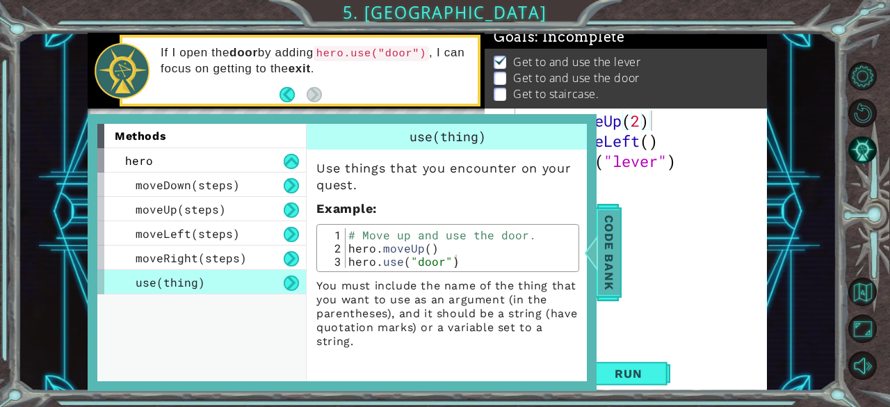
click at [613, 237] on span "Code Bank" at bounding box center [609, 251] width 22 height 85
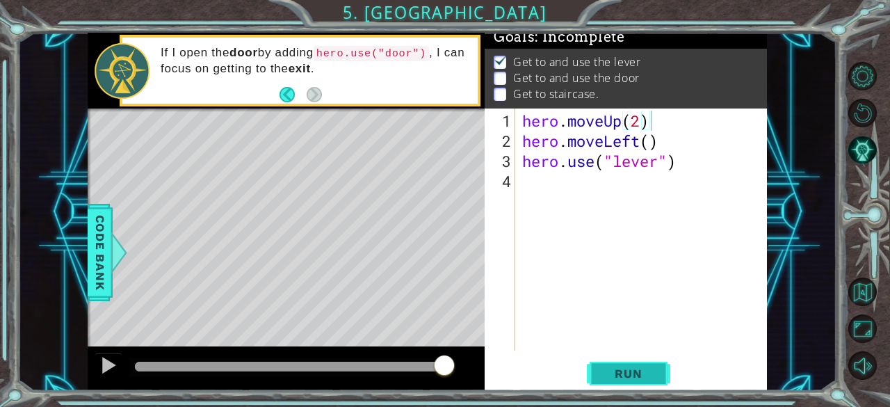
click at [609, 373] on span "Run" at bounding box center [628, 373] width 55 height 14
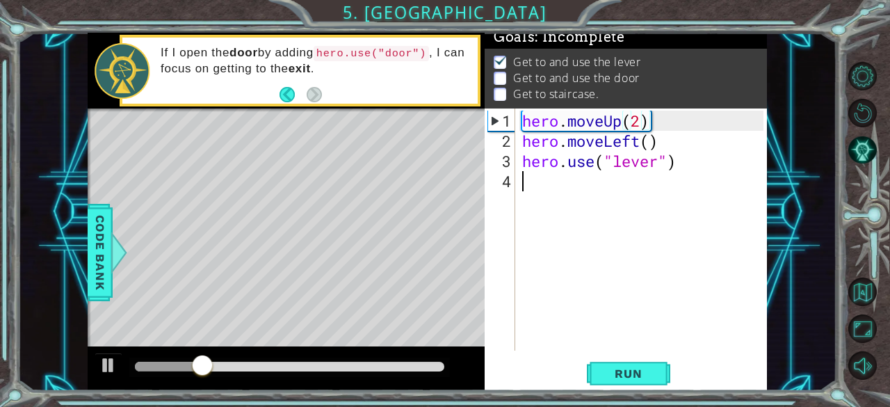
click at [551, 180] on div "hero . moveUp ( 2 ) hero . moveLeft ( ) hero . use ( "lever" )" at bounding box center [645, 252] width 252 height 282
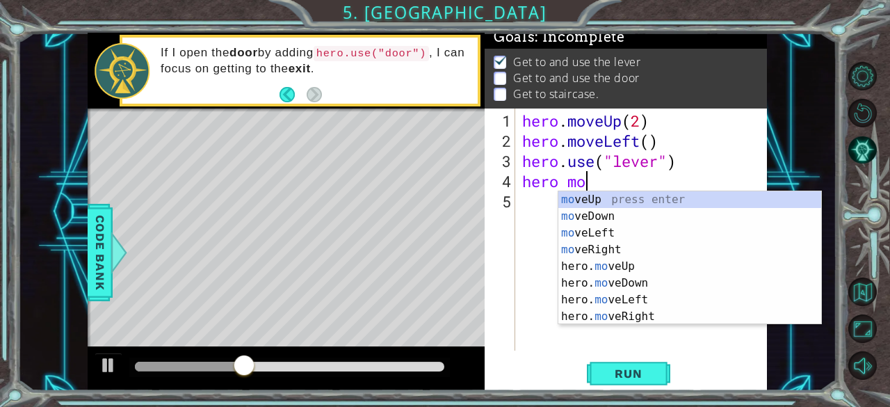
type textarea "hero move"
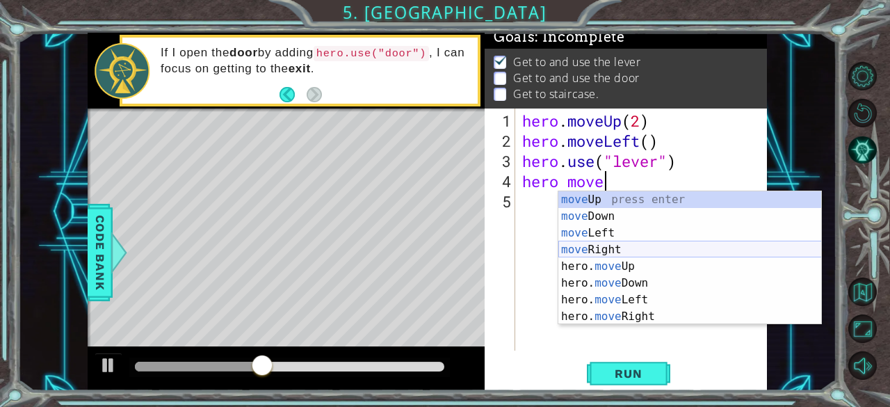
click at [638, 251] on div "move Up press enter move Down press enter move Left press enter move Right pres…" at bounding box center [690, 274] width 264 height 167
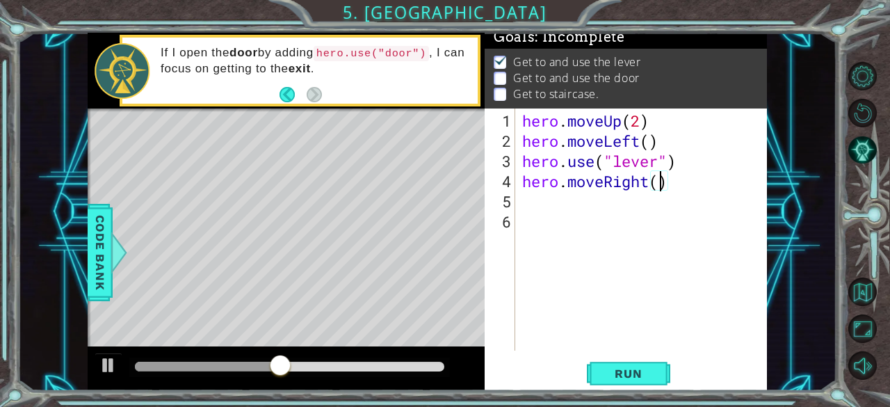
click at [658, 183] on div "hero . moveUp ( 2 ) hero . moveLeft ( ) hero . use ( "lever" ) hero . moveRight…" at bounding box center [645, 252] width 252 height 282
type textarea "hero.moveRight(4)"
click at [631, 374] on span "Run" at bounding box center [628, 373] width 55 height 14
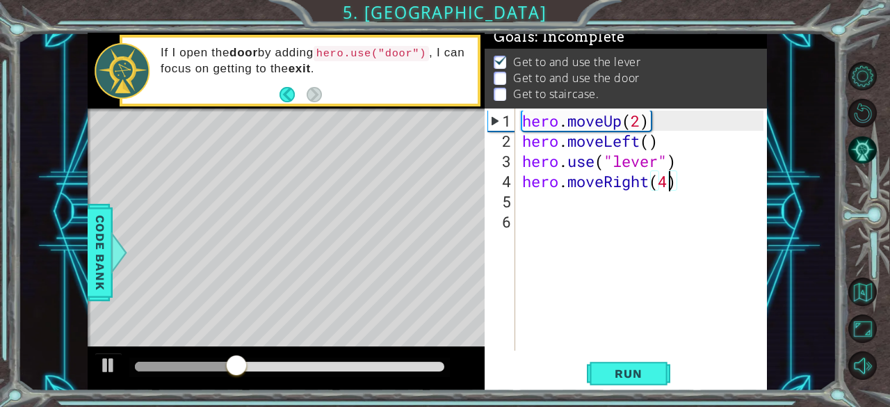
click at [545, 207] on div "hero . moveUp ( 2 ) hero . moveLeft ( ) hero . use ( "lever" ) hero . moveRight…" at bounding box center [645, 252] width 252 height 282
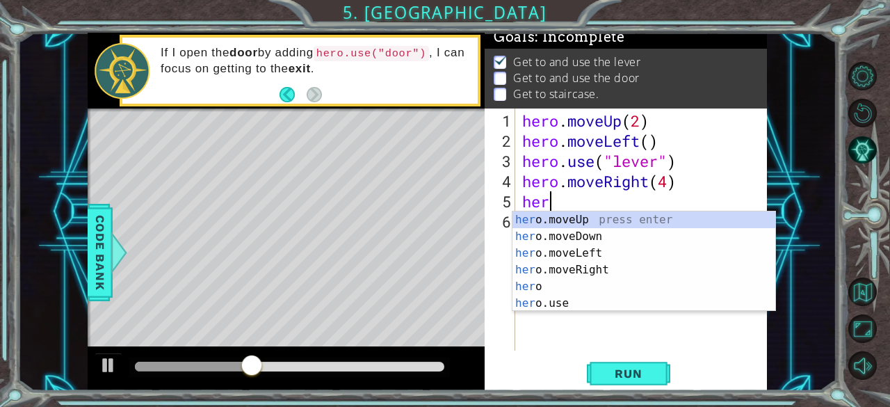
scroll to position [0, 1]
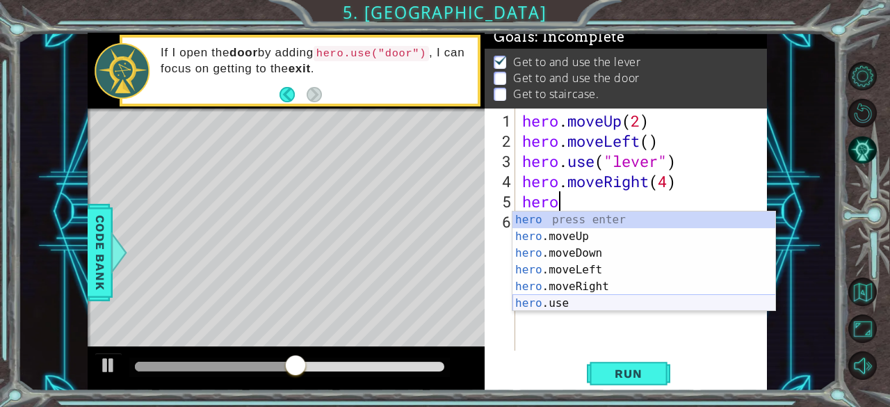
click at [584, 303] on div "hero press enter hero .moveUp press enter hero .moveDown press enter hero .move…" at bounding box center [645, 278] width 264 height 134
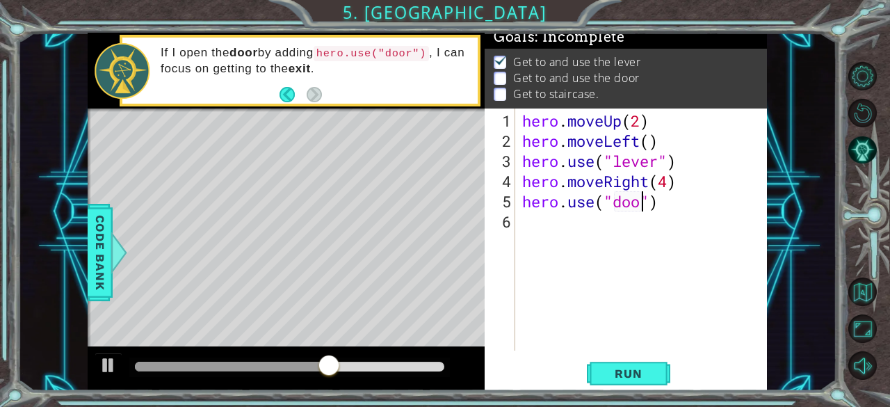
scroll to position [0, 6]
type textarea "hero.use("door")"
click at [618, 387] on div "hero.use("door") 1 2 3 4 5 6 hero . moveUp ( 2 ) hero . moveLeft ( ) hero . use…" at bounding box center [626, 249] width 282 height 282
click at [618, 378] on span "Run" at bounding box center [628, 373] width 55 height 14
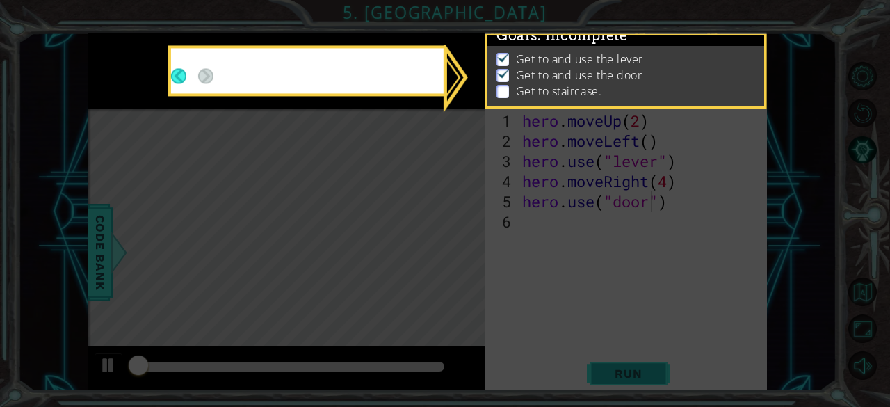
scroll to position [13, 0]
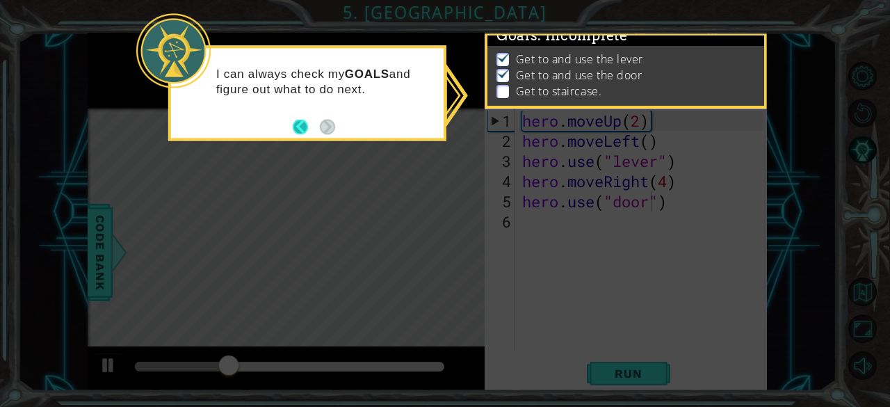
click at [300, 133] on button "Back" at bounding box center [306, 126] width 27 height 15
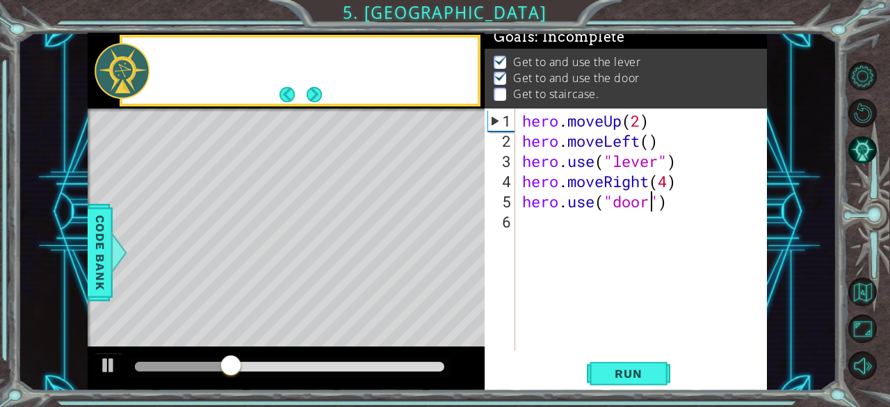
scroll to position [10, 0]
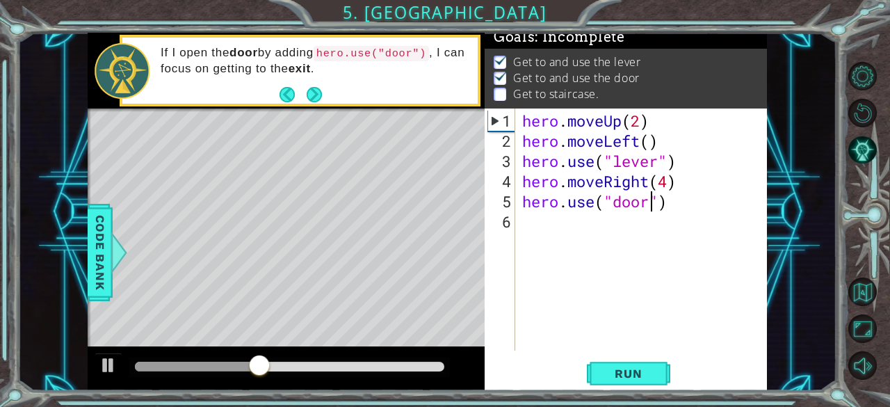
click at [531, 222] on div "hero . moveUp ( 2 ) hero . moveLeft ( ) hero . use ( "lever" ) hero . moveRight…" at bounding box center [645, 252] width 252 height 282
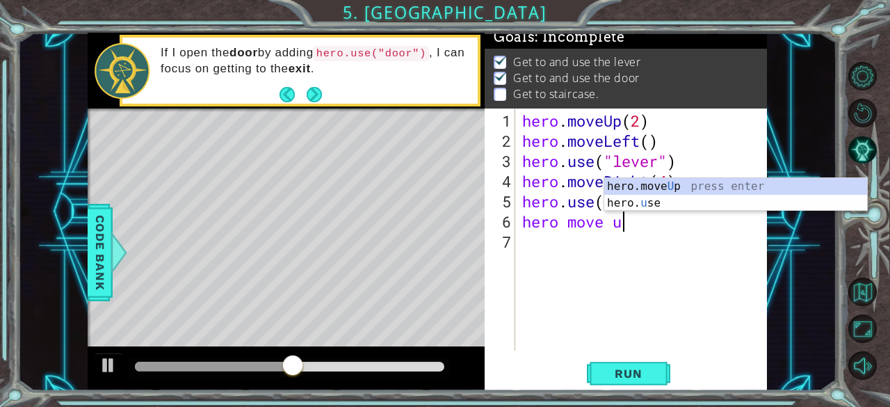
scroll to position [0, 4]
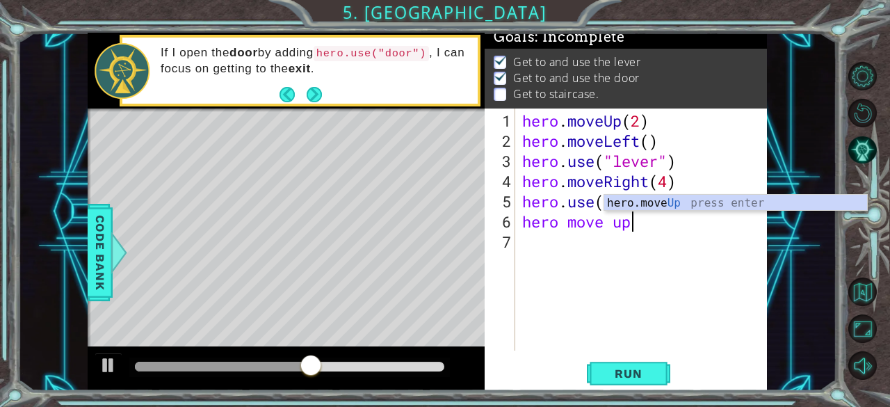
type textarea "hero move u"
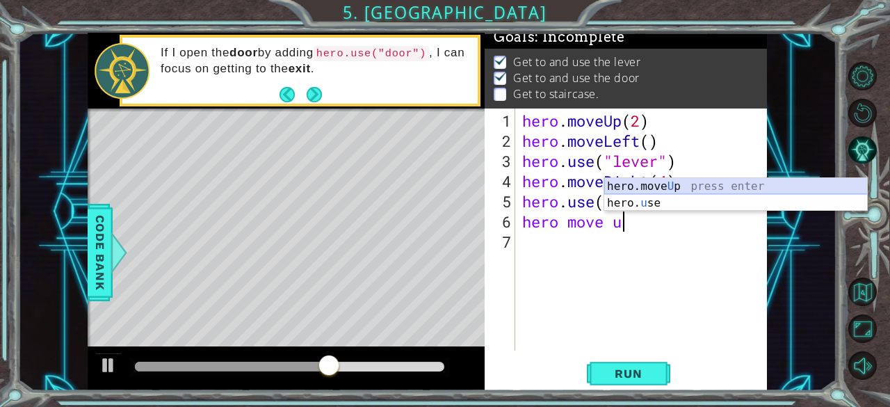
click at [725, 184] on div "hero.move U p press enter hero. u se press enter" at bounding box center [736, 211] width 264 height 67
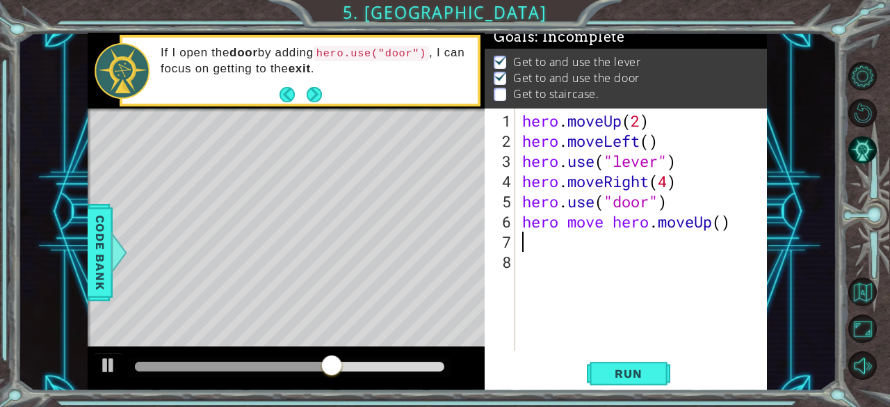
scroll to position [0, 0]
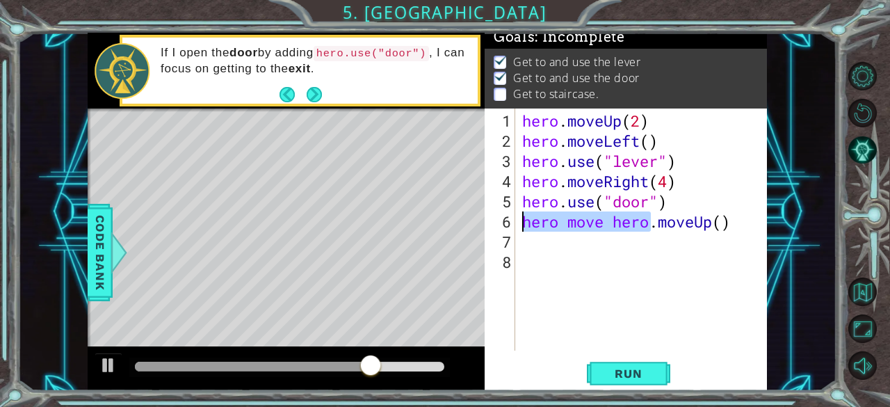
drag, startPoint x: 654, startPoint y: 218, endPoint x: 533, endPoint y: 229, distance: 121.5
click at [531, 229] on div "hero . moveUp ( 2 ) hero . moveLeft ( ) hero . use ( "lever" ) hero . moveRight…" at bounding box center [645, 252] width 252 height 282
click at [609, 225] on div "hero . moveUp ( 2 ) hero . moveLeft ( ) hero . use ( "lever" ) hero . moveRight…" at bounding box center [641, 229] width 245 height 242
click at [467, 220] on div "1 ההההההההההההההההההההההההההההההההההההההההההההההההההההההההההההההההההההההההההההה…" at bounding box center [427, 212] width 679 height 358
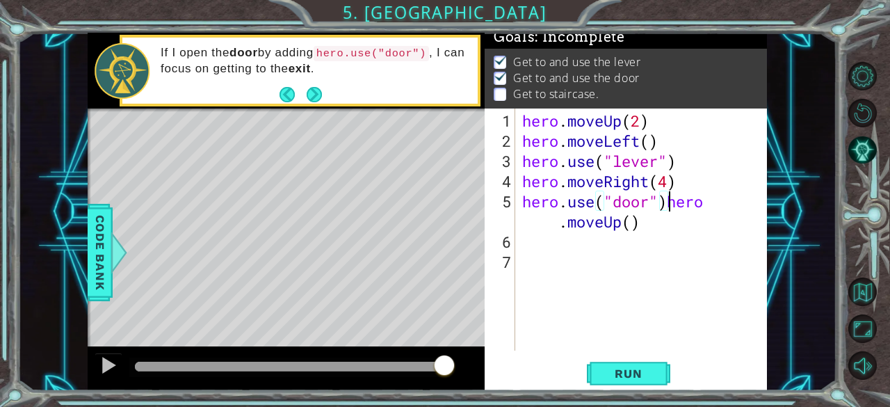
type textarea "hero.moveUp()"
click at [633, 233] on div "hero . moveUp ( 2 ) hero . moveLeft ( ) hero . use ( "lever" ) hero . moveRight…" at bounding box center [645, 252] width 252 height 282
click at [631, 224] on div "hero . moveUp ( 2 ) hero . moveLeft ( ) hero . use ( "lever" ) hero . moveRight…" at bounding box center [645, 252] width 252 height 282
type textarea "hero.moveUp(3)"
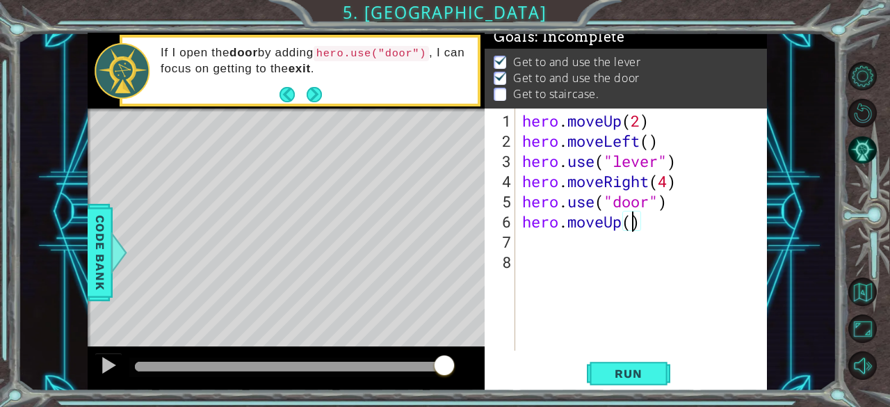
scroll to position [0, 5]
click at [574, 246] on div "hero . moveUp ( 2 ) hero . moveLeft ( ) hero . use ( "lever" ) hero . moveRight…" at bounding box center [645, 252] width 252 height 282
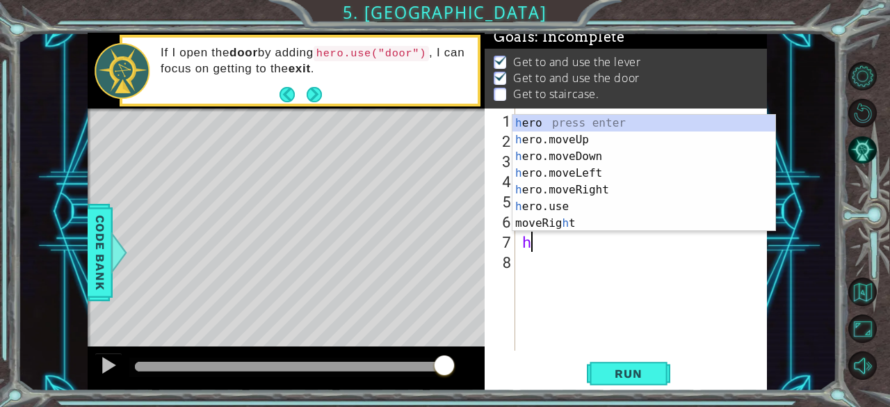
type textarea "he"
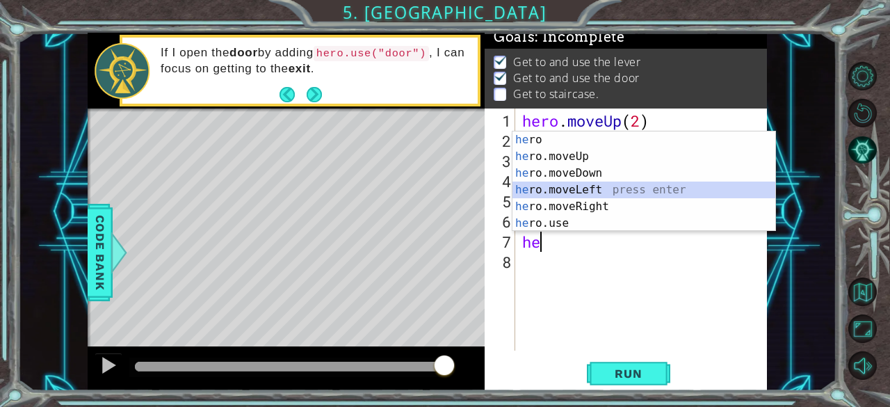
click at [574, 193] on div "he ro press enter he ro.moveUp press enter he ro.moveDown press enter he ro.mov…" at bounding box center [645, 198] width 264 height 134
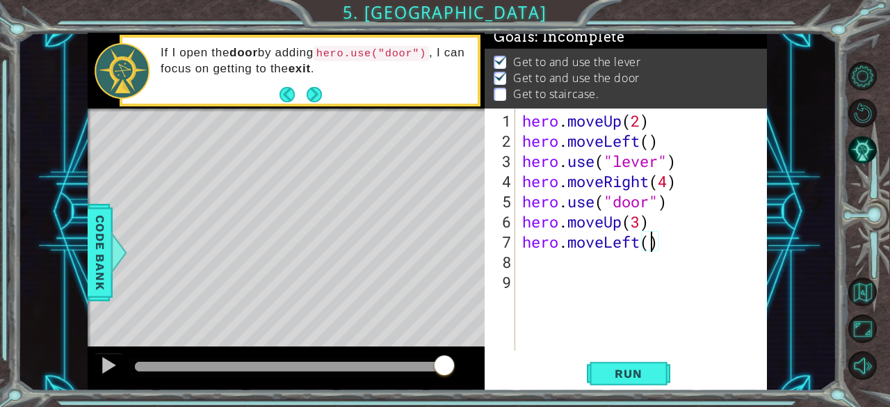
click at [651, 243] on div "hero . moveUp ( 2 ) hero . moveLeft ( ) hero . use ( "lever" ) hero . moveRight…" at bounding box center [645, 252] width 252 height 282
type textarea "hero.moveLeft(4)"
click at [547, 272] on div "hero . moveUp ( 2 ) hero . moveLeft ( ) hero . use ( "lever" ) hero . moveRight…" at bounding box center [645, 252] width 252 height 282
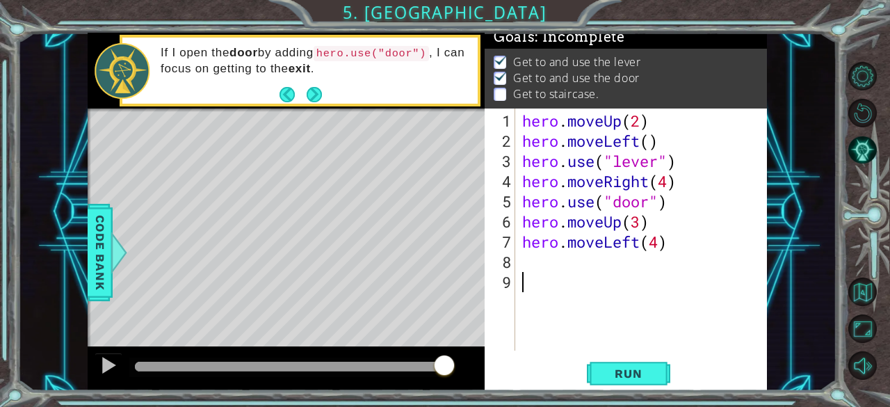
click at [506, 259] on div "8" at bounding box center [501, 262] width 28 height 20
click at [530, 261] on div "hero . moveUp ( 2 ) hero . moveLeft ( ) hero . use ( "lever" ) hero . moveRight…" at bounding box center [645, 252] width 252 height 282
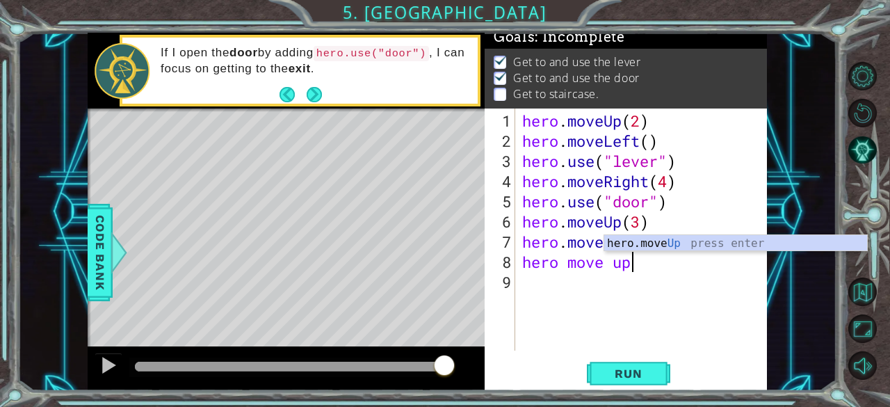
scroll to position [0, 4]
click at [651, 254] on div "hero . moveUp ( 2 ) hero . moveLeft ( ) hero . use ( "lever" ) hero . moveRight…" at bounding box center [645, 252] width 252 height 282
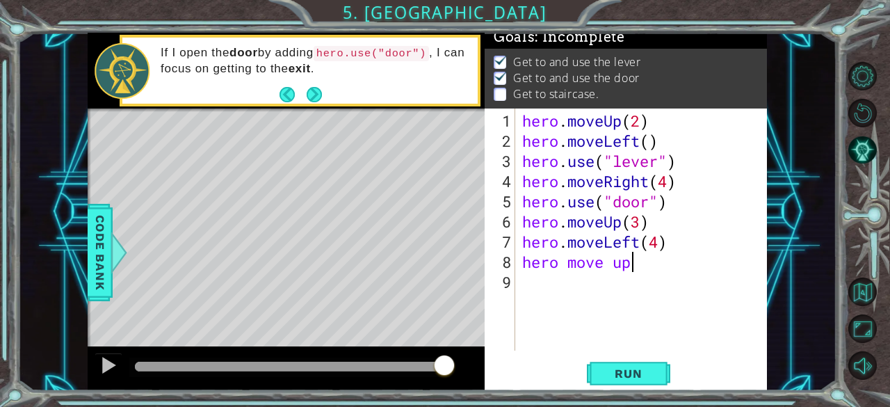
click at [649, 265] on div "hero . moveUp ( 2 ) hero . moveLeft ( ) hero . use ( "lever" ) hero . moveRight…" at bounding box center [645, 252] width 252 height 282
click at [641, 264] on div "hero . moveUp ( 2 ) hero . moveLeft ( ) hero . use ( "lever" ) hero . moveRight…" at bounding box center [645, 252] width 252 height 282
click at [639, 264] on div "hero . moveUp ( 2 ) hero . moveLeft ( ) hero . use ( "lever" ) hero . moveRight…" at bounding box center [645, 252] width 252 height 282
type textarea "hero move"
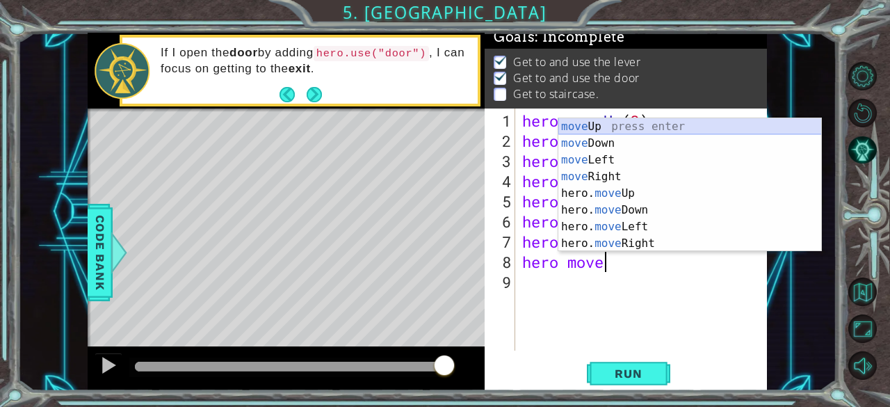
click at [584, 126] on div "move Up press enter move Down press enter move Left press enter move Right pres…" at bounding box center [690, 201] width 264 height 167
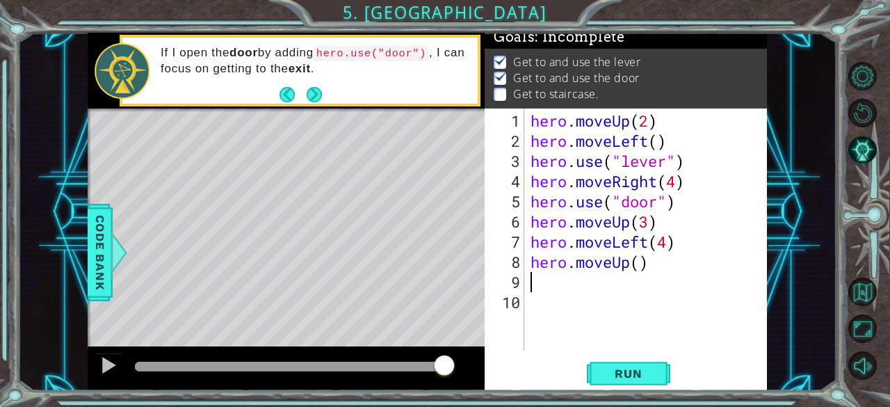
scroll to position [0, 0]
click at [606, 376] on span "Run" at bounding box center [628, 373] width 55 height 14
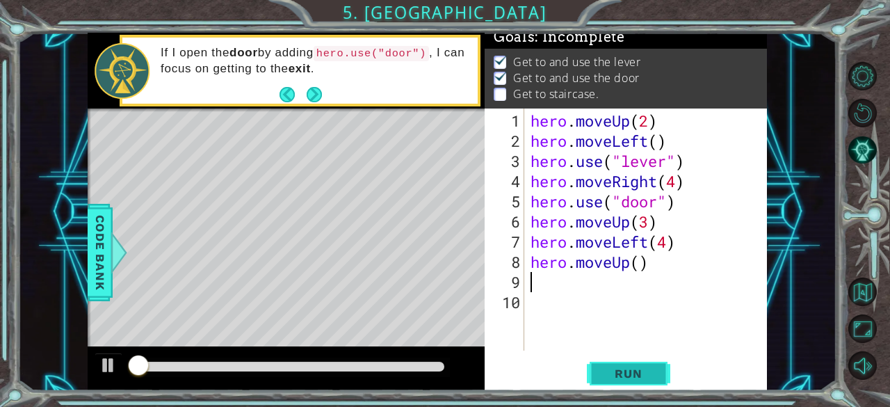
scroll to position [13, 0]
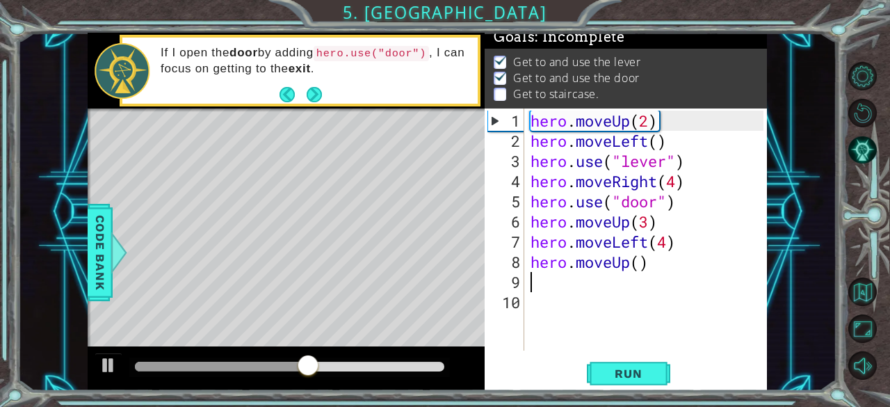
click at [670, 242] on div "hero . moveUp ( 2 ) hero . moveLeft ( ) hero . use ( "lever" ) hero . moveRight…" at bounding box center [649, 252] width 243 height 282
type textarea "hero.moveLeft(4)"
click at [592, 364] on button "Run" at bounding box center [628, 374] width 83 height 29
click at [648, 272] on div "hero . moveUp ( 2 ) hero . moveLeft ( ) hero . use ( "lever" ) hero . moveRight…" at bounding box center [649, 252] width 243 height 282
click at [629, 373] on span "Run" at bounding box center [628, 373] width 55 height 14
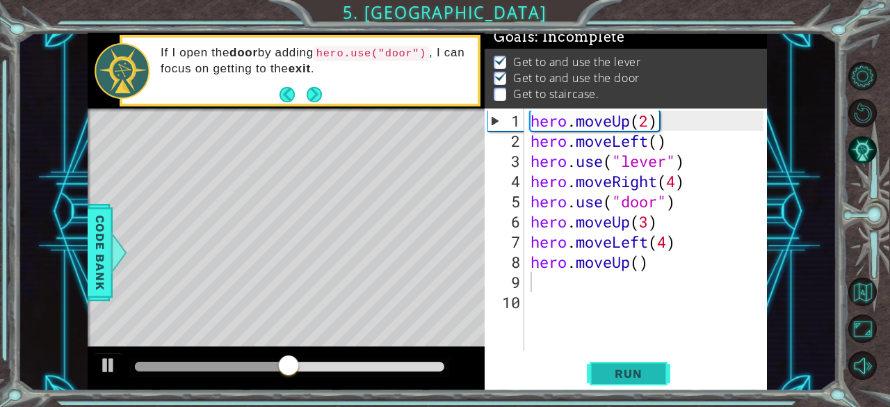
click at [643, 372] on span "Run" at bounding box center [628, 373] width 55 height 14
click at [630, 371] on span "Run" at bounding box center [628, 373] width 55 height 14
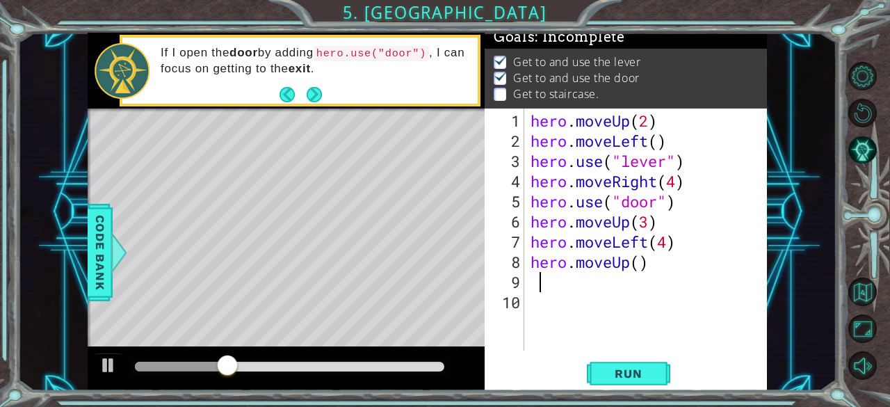
click at [677, 184] on div "hero . moveUp ( 2 ) hero . moveLeft ( ) hero . use ( "lever" ) hero . moveRight…" at bounding box center [649, 252] width 243 height 282
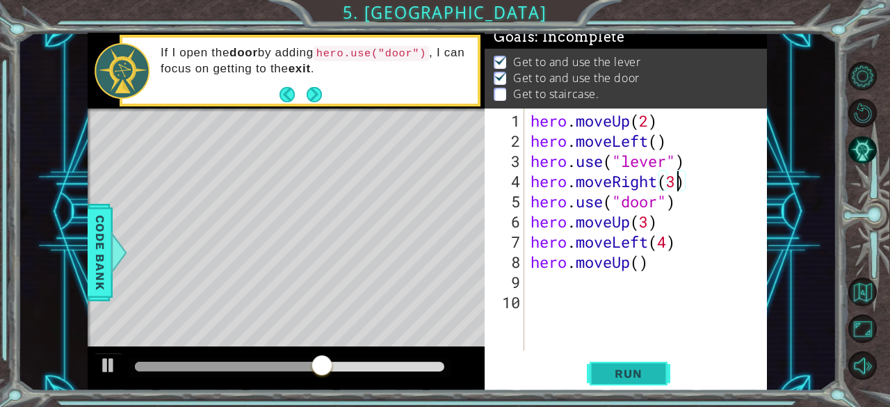
click at [615, 372] on span "Run" at bounding box center [628, 373] width 55 height 14
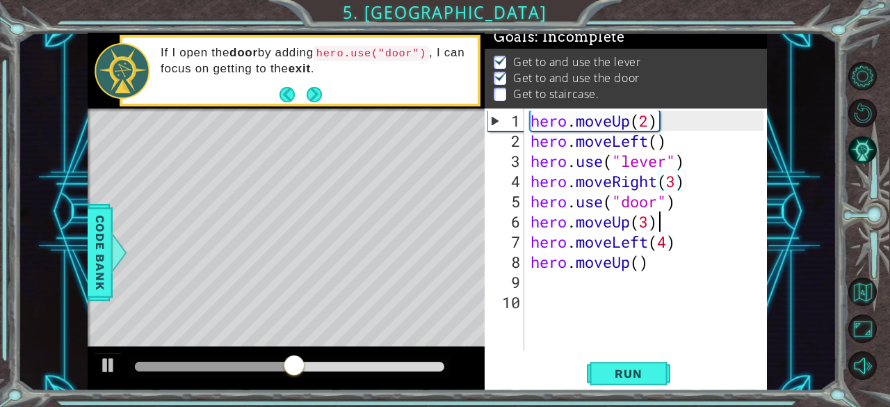
click at [656, 226] on div "hero . moveUp ( 2 ) hero . moveLeft ( ) hero . use ( "lever" ) hero . moveRight…" at bounding box center [649, 252] width 243 height 282
click at [654, 227] on div "hero . moveUp ( 2 ) hero . moveLeft ( ) hero . use ( "lever" ) hero . moveRight…" at bounding box center [649, 252] width 243 height 282
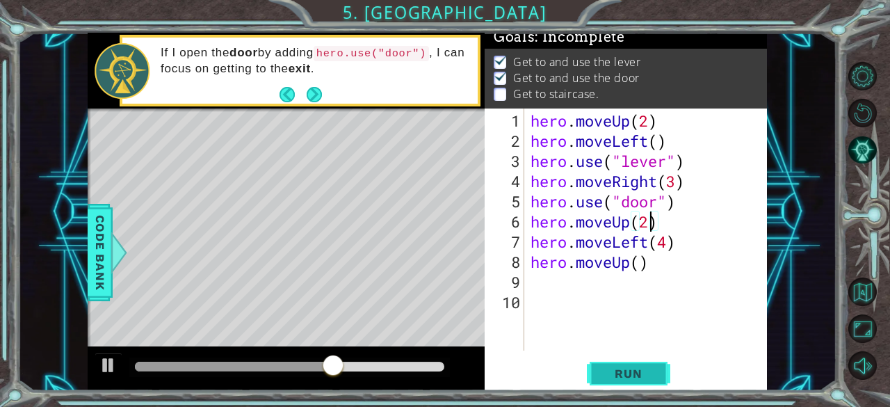
type textarea "hero.moveUp(2)"
click at [631, 378] on span "Run" at bounding box center [628, 373] width 55 height 14
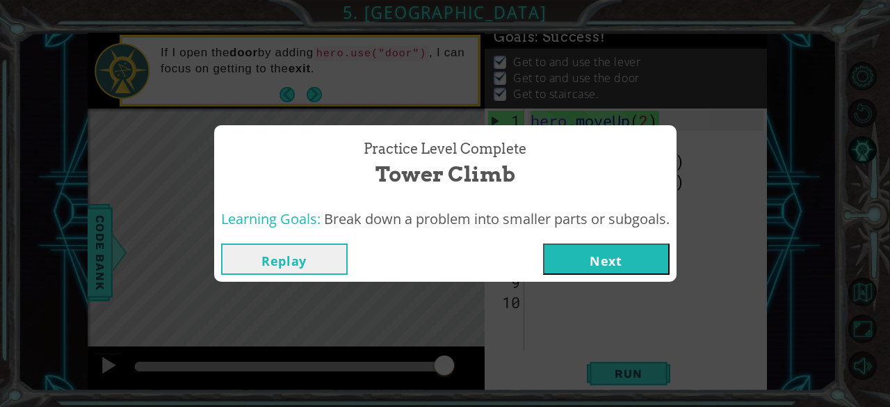
click at [640, 268] on button "Next" at bounding box center [606, 258] width 127 height 31
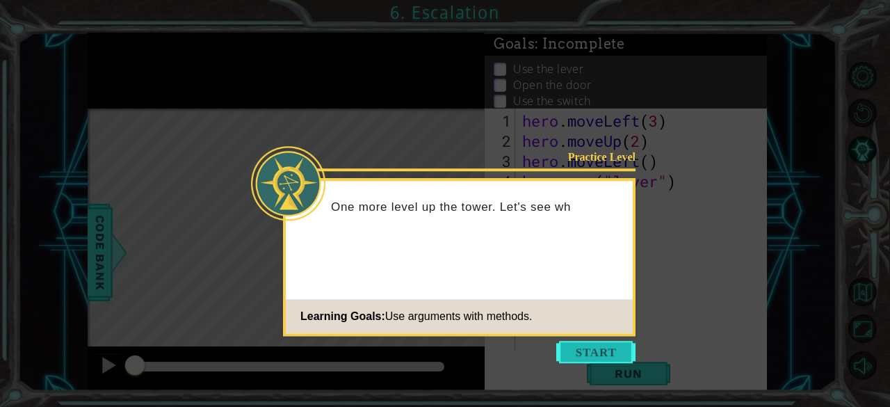
click at [602, 354] on button "Start" at bounding box center [595, 352] width 79 height 22
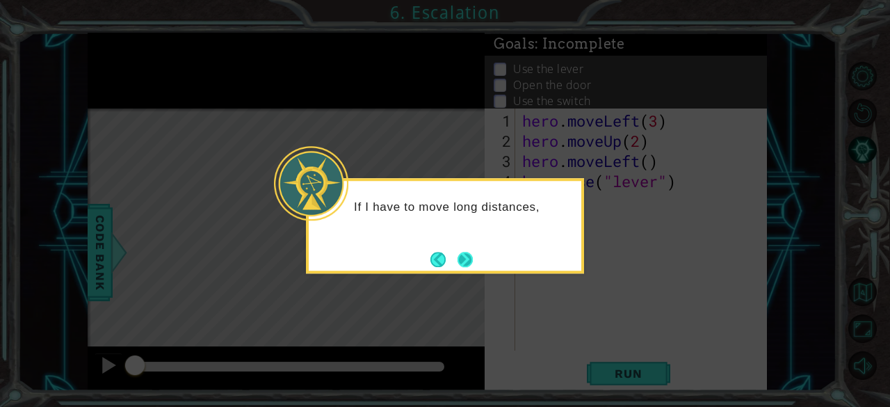
click at [461, 265] on button "Next" at bounding box center [465, 259] width 15 height 15
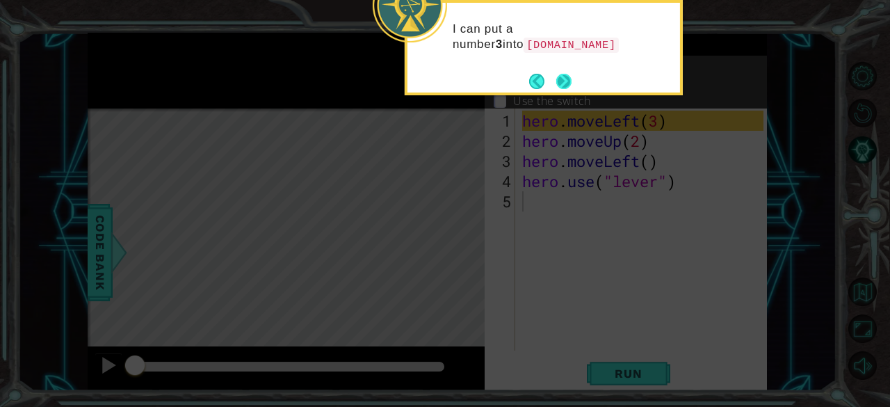
click at [571, 74] on button "Next" at bounding box center [563, 81] width 15 height 15
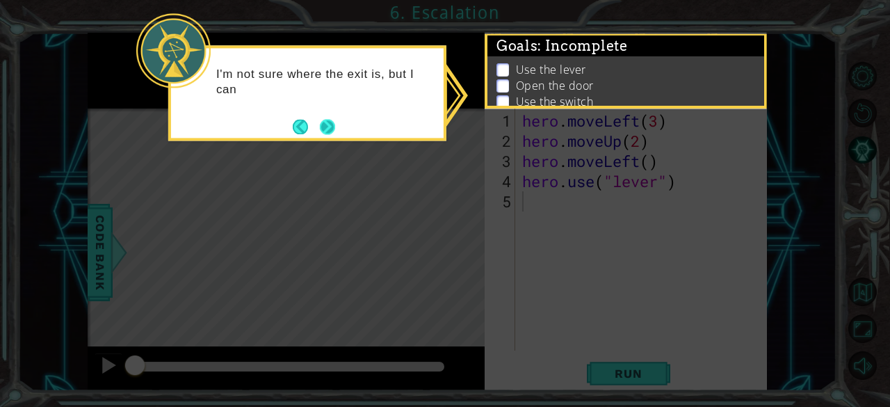
click at [339, 131] on div "I'm not sure where the exit is, but I can" at bounding box center [307, 92] width 278 height 95
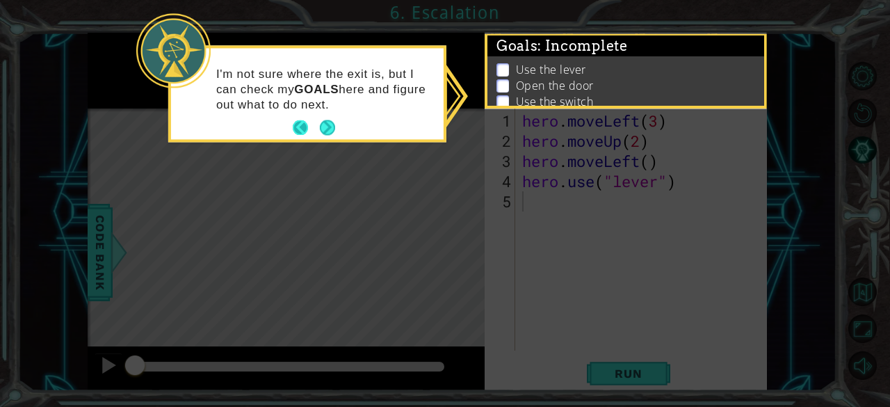
drag, startPoint x: 341, startPoint y: 127, endPoint x: 305, endPoint y: 120, distance: 36.3
click at [305, 120] on div "I'm not sure where the exit is, but I can check my GOALS here and figure out wh…" at bounding box center [307, 93] width 273 height 91
click at [305, 120] on button "Back" at bounding box center [306, 127] width 27 height 15
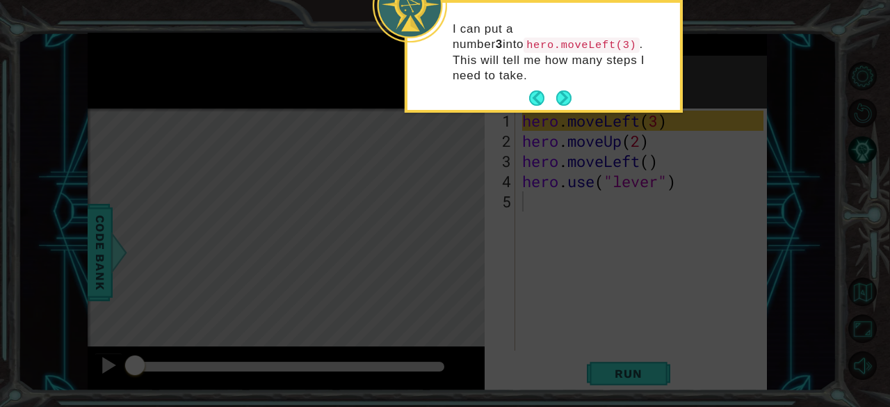
click at [579, 76] on div "I can put a number 3 into hero.moveLeft(3) . This will tell me how many steps I…" at bounding box center [544, 59] width 273 height 102
click at [569, 90] on button "Next" at bounding box center [563, 97] width 15 height 15
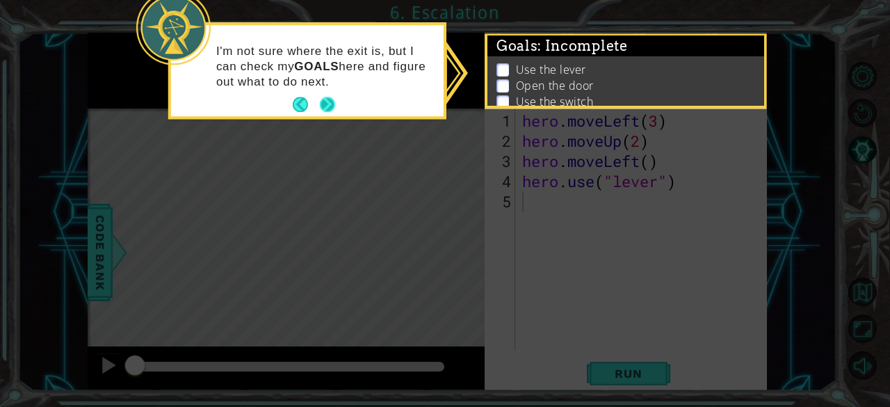
drag, startPoint x: 341, startPoint y: 104, endPoint x: 323, endPoint y: 95, distance: 20.2
click at [323, 95] on div "I'm not sure where the exit is, but I can check my GOALS here and figure out wh…" at bounding box center [307, 70] width 273 height 91
click at [323, 95] on footer at bounding box center [314, 105] width 42 height 21
click at [331, 105] on button "Next" at bounding box center [327, 104] width 15 height 15
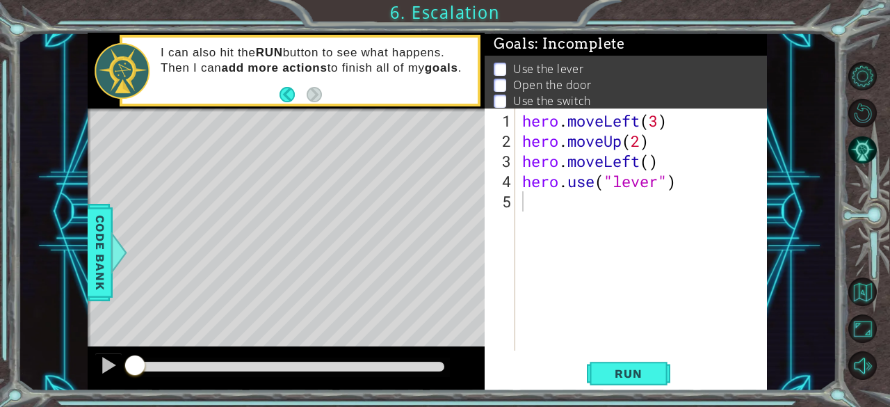
click at [268, 257] on div "Level Map" at bounding box center [409, 313] width 643 height 410
drag, startPoint x: 268, startPoint y: 257, endPoint x: 540, endPoint y: 433, distance: 324.2
click at [540, 406] on html "1 ההההההההההההההההההההההההההההההההההההההההההההההההההההההההההההההההההההההההההההה…" at bounding box center [445, 203] width 890 height 407
click at [620, 368] on span "Run" at bounding box center [628, 373] width 55 height 14
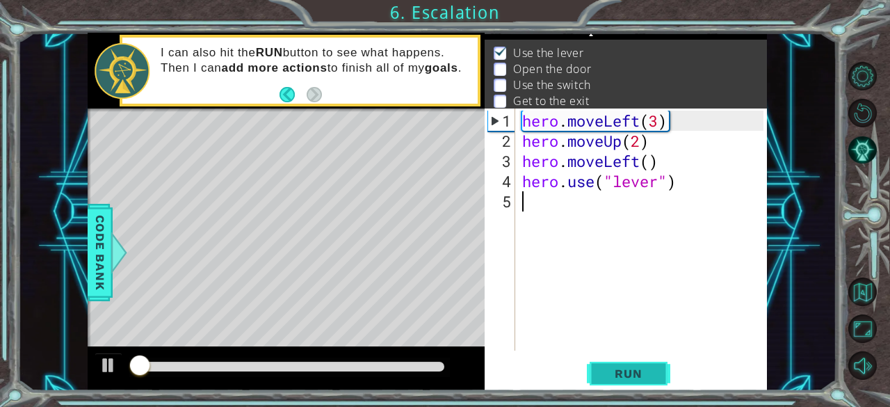
scroll to position [20, 0]
